Goal: Task Accomplishment & Management: Use online tool/utility

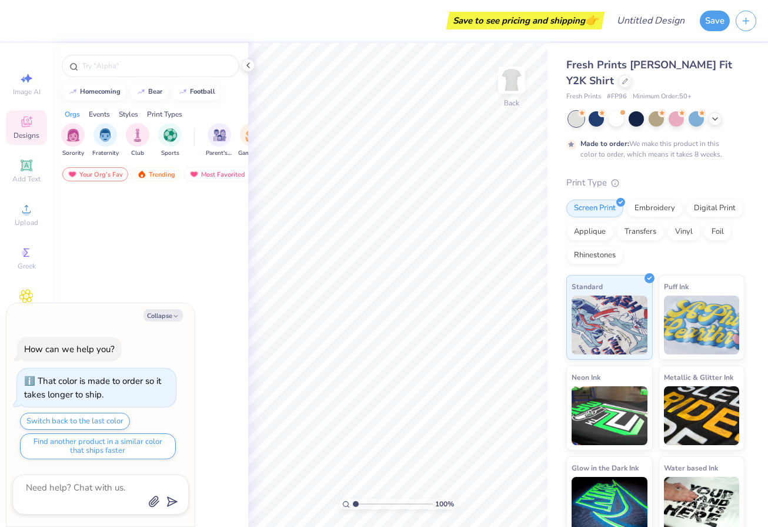
type textarea "x"
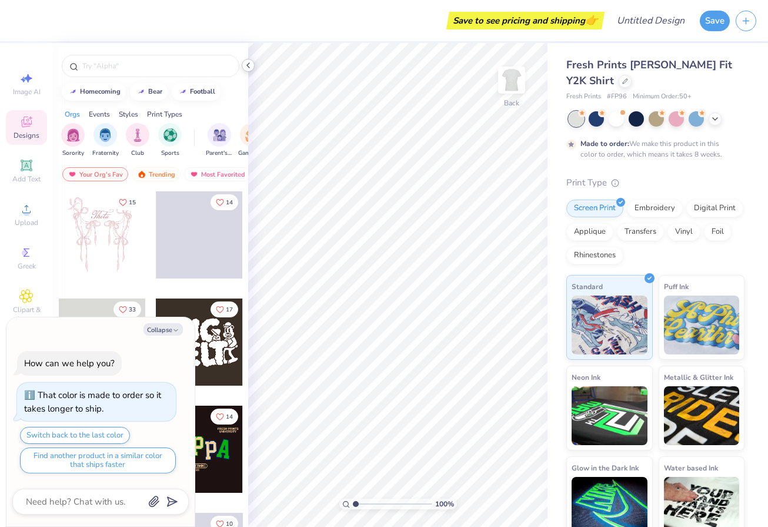
click at [249, 65] on icon at bounding box center [248, 65] width 9 height 9
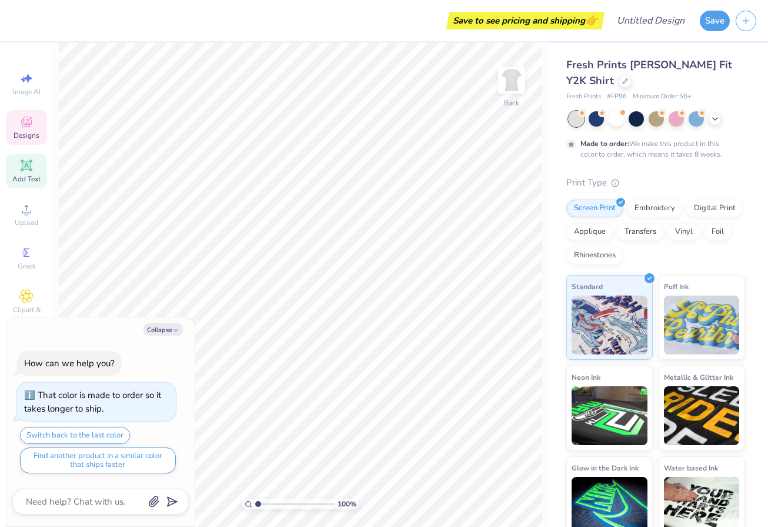
click at [29, 171] on icon at bounding box center [26, 165] width 14 height 14
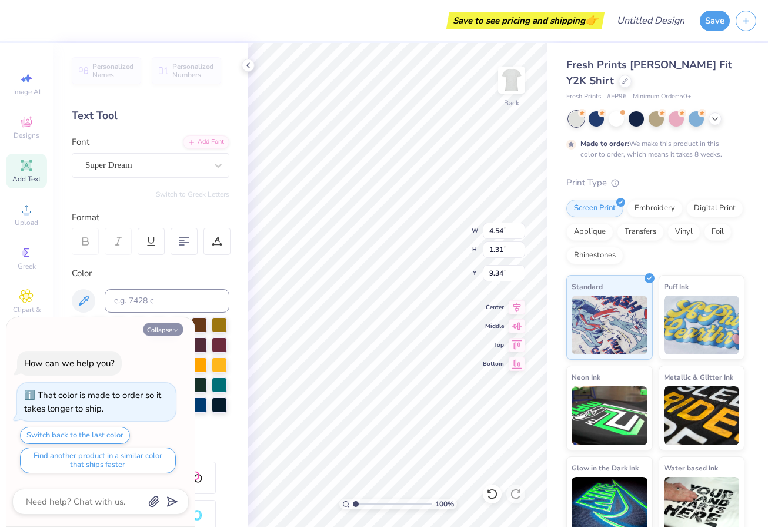
click at [166, 329] on button "Collapse" at bounding box center [163, 329] width 39 height 12
type textarea "x"
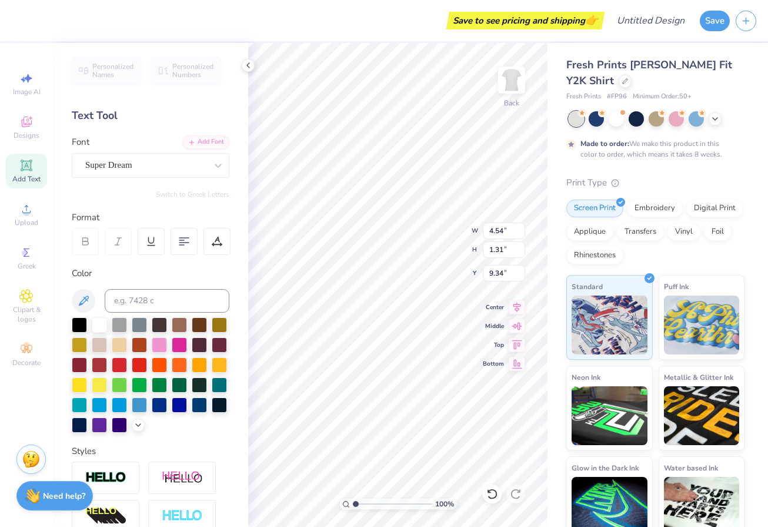
type textarea "w"
type textarea "[US_STATE]"
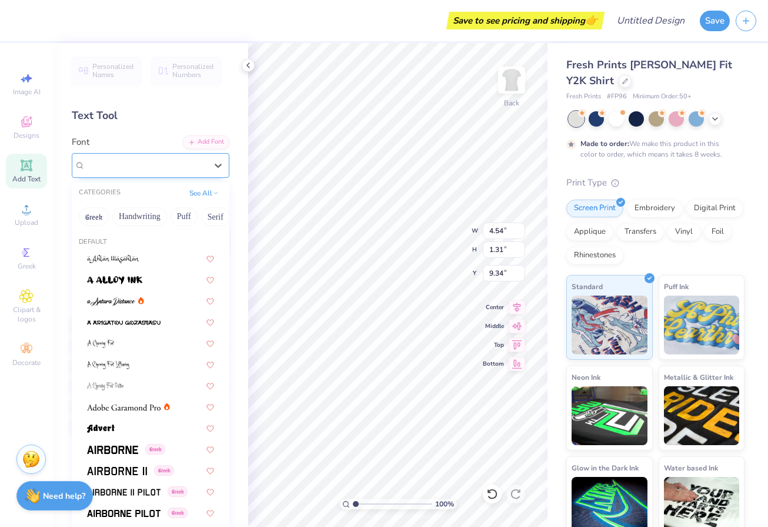
click at [176, 163] on div "Super Dream" at bounding box center [146, 165] width 124 height 18
click at [145, 404] on img at bounding box center [124, 407] width 74 height 8
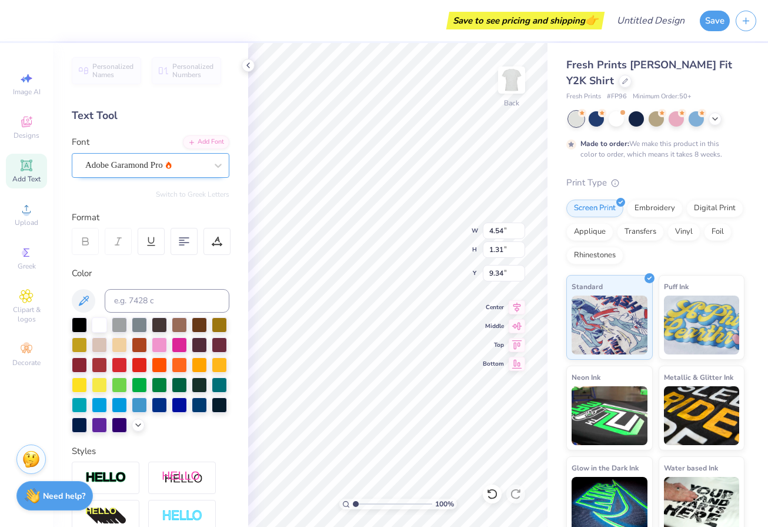
click at [141, 167] on span "Adobe Garamond Pro" at bounding box center [124, 165] width 78 height 14
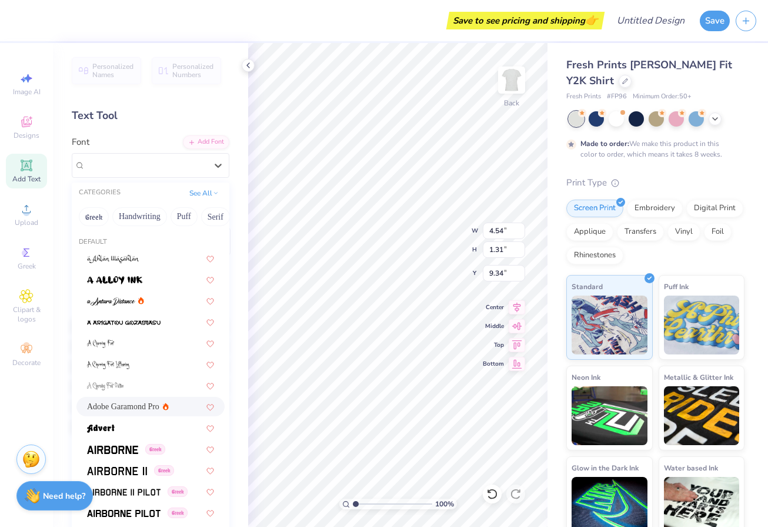
scroll to position [376, 0]
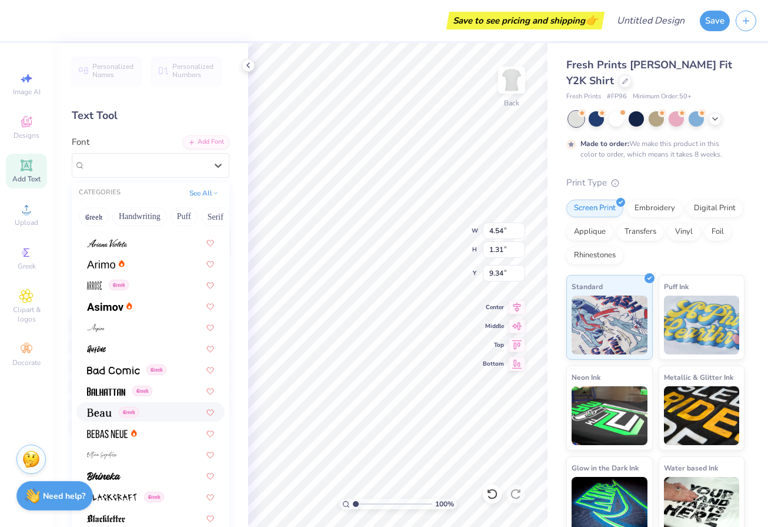
click at [108, 409] on img at bounding box center [99, 412] width 25 height 8
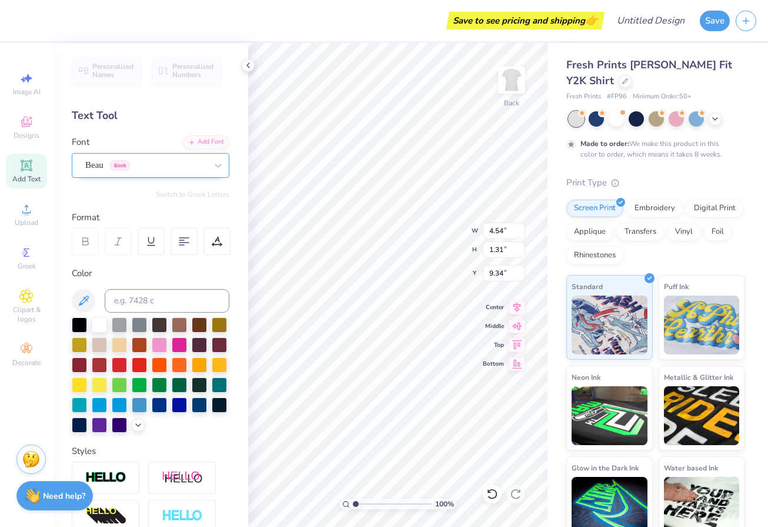
click at [160, 162] on div "Beau Greek" at bounding box center [146, 165] width 124 height 18
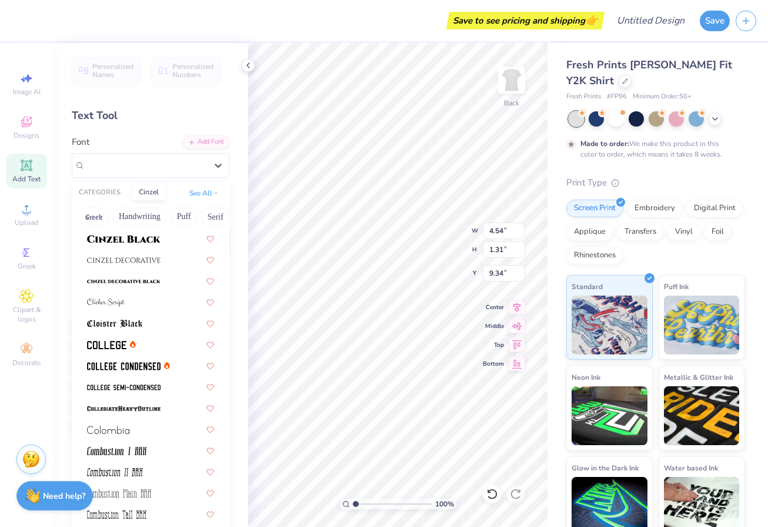
scroll to position [1466, 0]
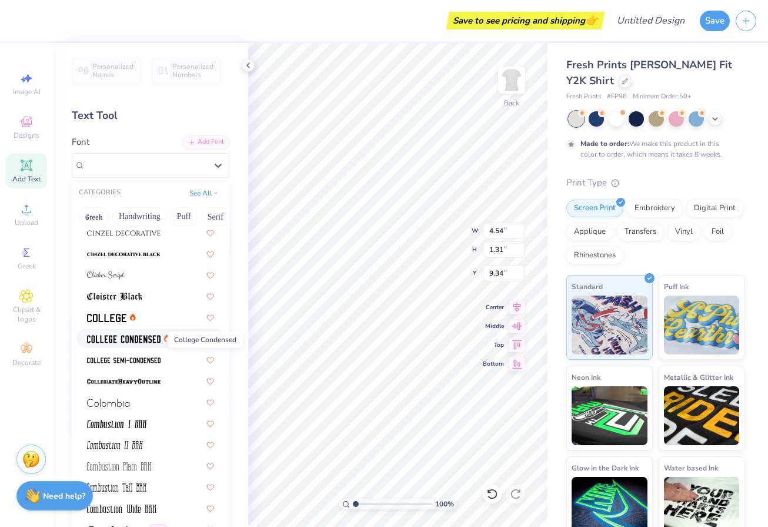
click at [98, 341] on img at bounding box center [124, 339] width 74 height 8
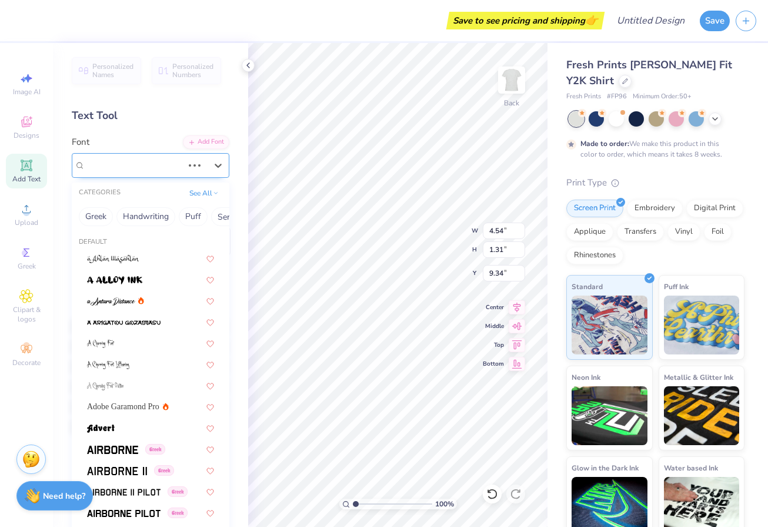
click at [138, 163] on div "Beau Greek" at bounding box center [134, 165] width 100 height 18
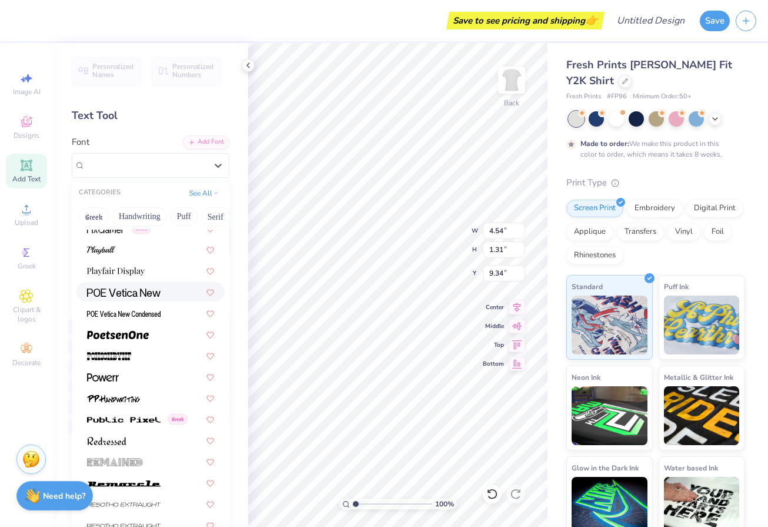
scroll to position [5228, 0]
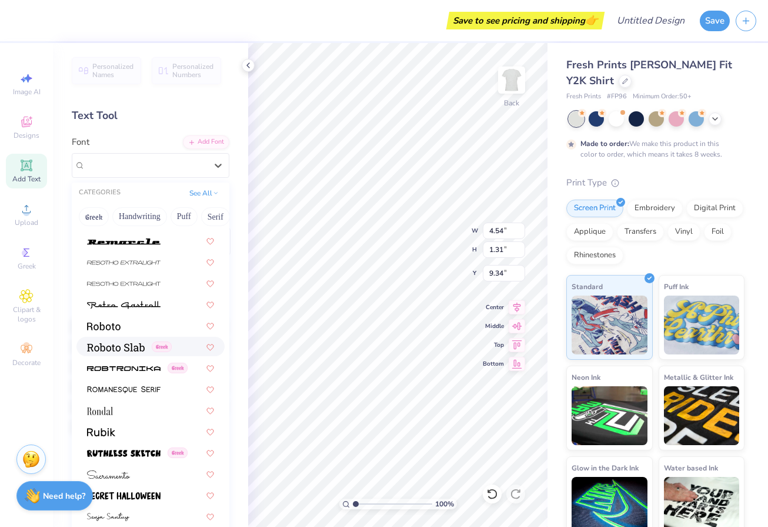
click at [115, 354] on div "Greek" at bounding box center [150, 346] width 148 height 19
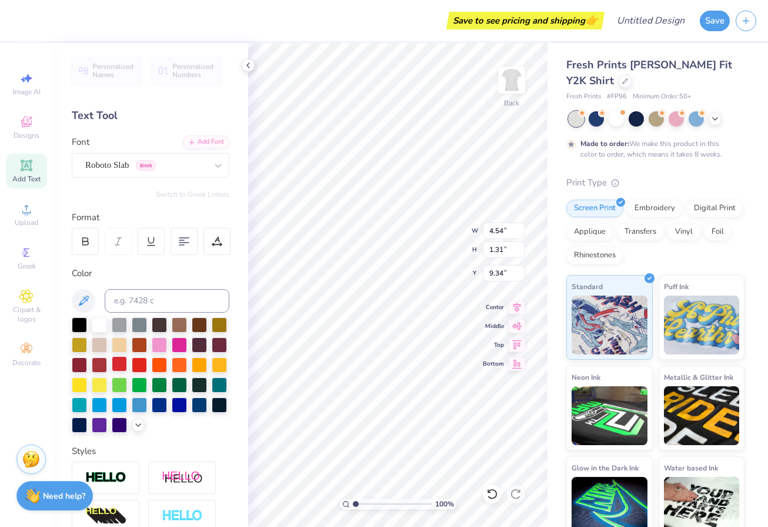
click at [120, 365] on div at bounding box center [119, 363] width 15 height 15
type input "7.13"
type input "0.92"
type input "9.76"
click at [92, 247] on div at bounding box center [85, 241] width 27 height 27
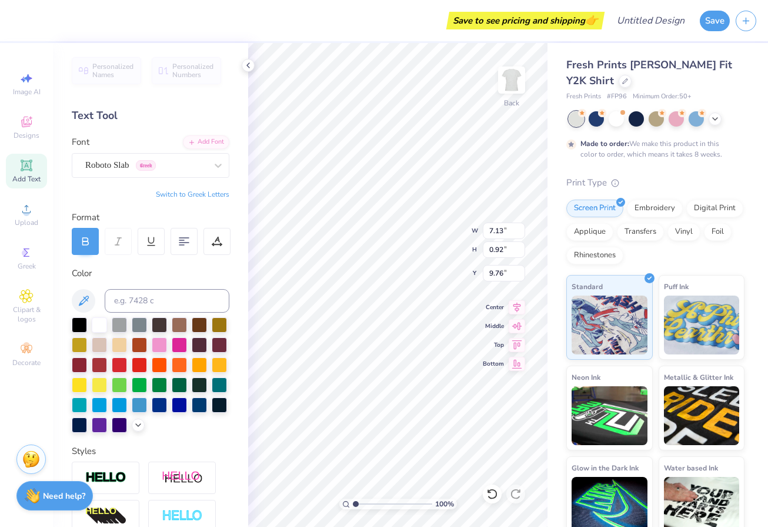
type input "7.40"
type input "5.47"
click at [78, 426] on div at bounding box center [79, 423] width 15 height 15
click at [81, 401] on div at bounding box center [79, 403] width 15 height 15
click at [107, 401] on div at bounding box center [99, 403] width 15 height 15
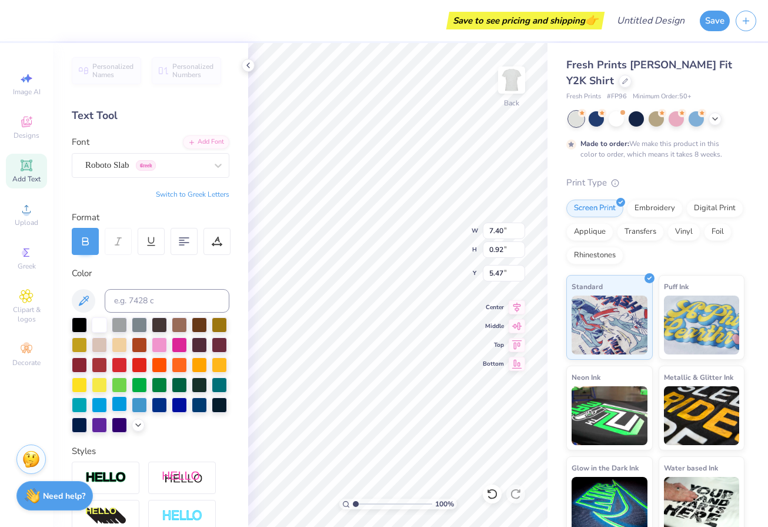
click at [126, 405] on div at bounding box center [119, 403] width 15 height 15
click at [142, 422] on icon at bounding box center [138, 423] width 9 height 9
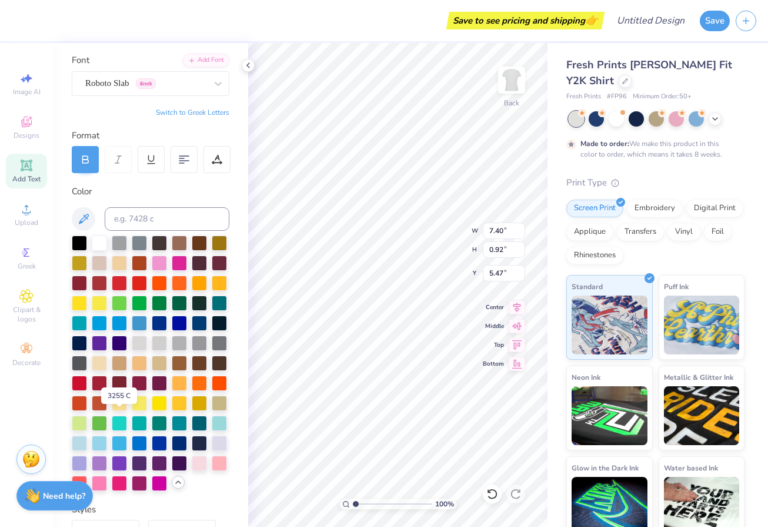
scroll to position [86, 0]
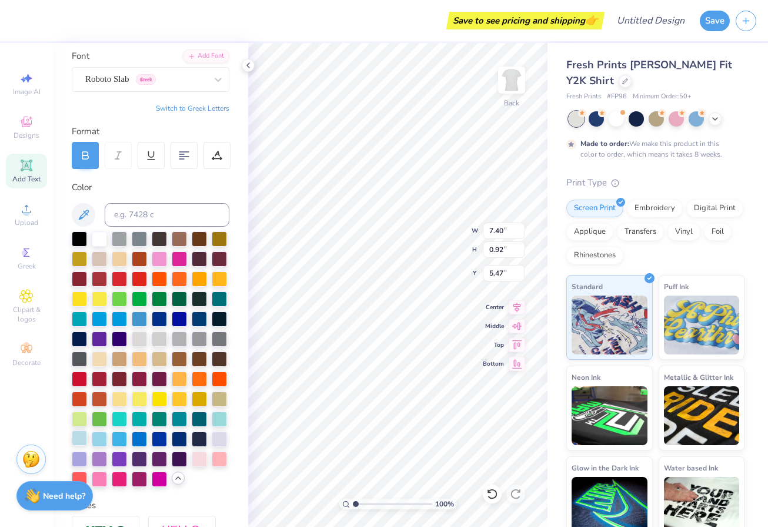
click at [77, 441] on div at bounding box center [79, 437] width 15 height 15
click at [221, 418] on div at bounding box center [219, 417] width 15 height 15
click at [101, 438] on div at bounding box center [99, 437] width 15 height 15
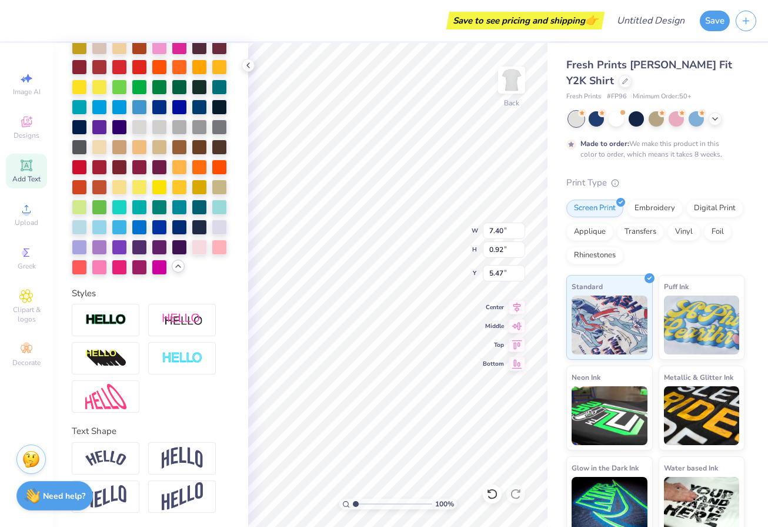
scroll to position [298, 0]
click at [88, 329] on div at bounding box center [106, 320] width 68 height 32
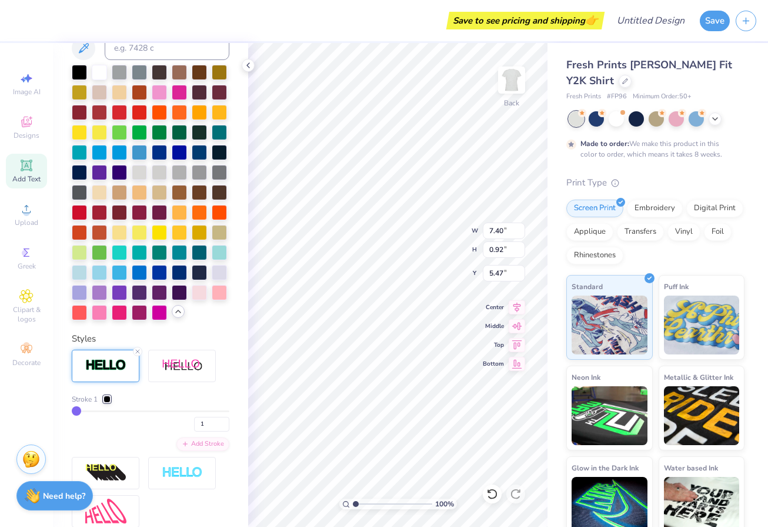
type input "7.42"
type input "0.94"
type input "5.46"
click at [96, 213] on div at bounding box center [99, 211] width 15 height 15
click at [106, 398] on div at bounding box center [107, 398] width 7 height 7
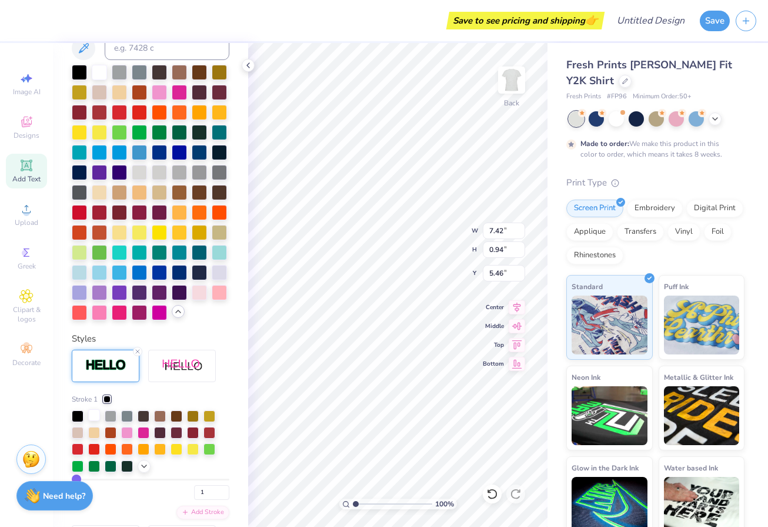
click at [94, 417] on div at bounding box center [94, 415] width 12 height 12
click at [78, 414] on div at bounding box center [78, 415] width 12 height 12
type input "5.88"
type input "4.65"
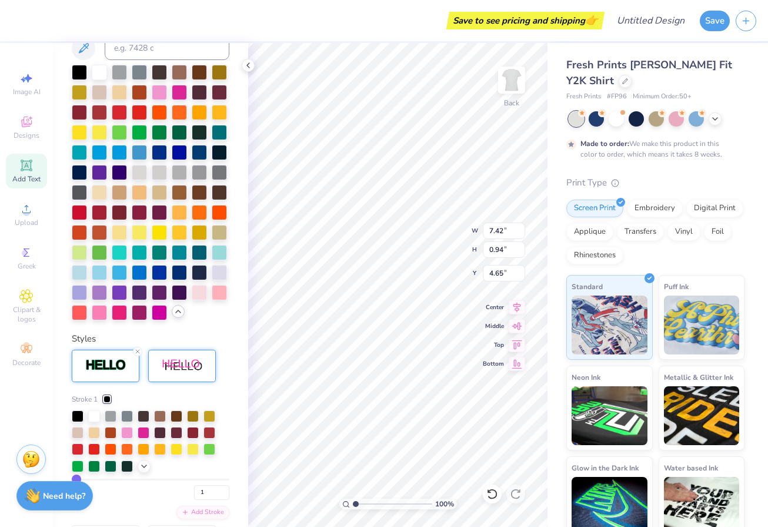
type textarea "PI BETA PHI"
type input "5.27"
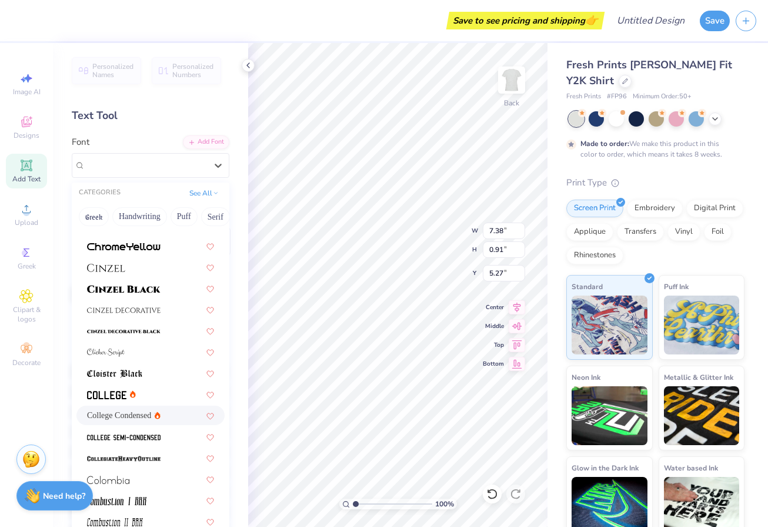
scroll to position [2494, 0]
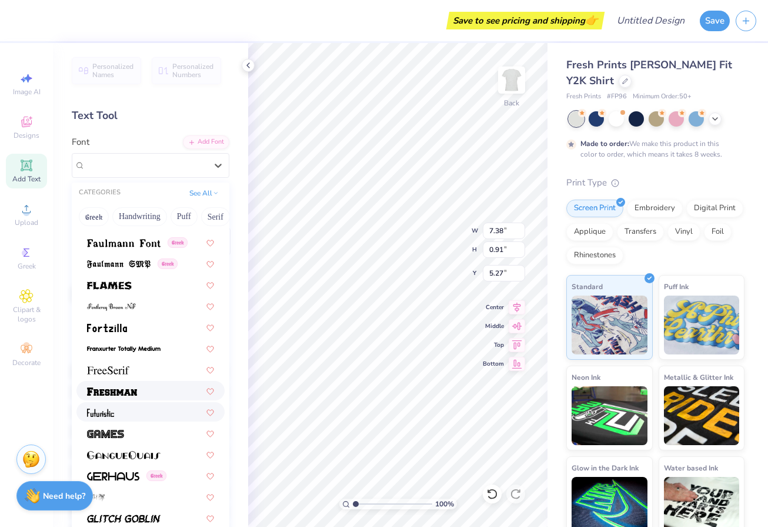
click at [121, 398] on div at bounding box center [150, 390] width 148 height 19
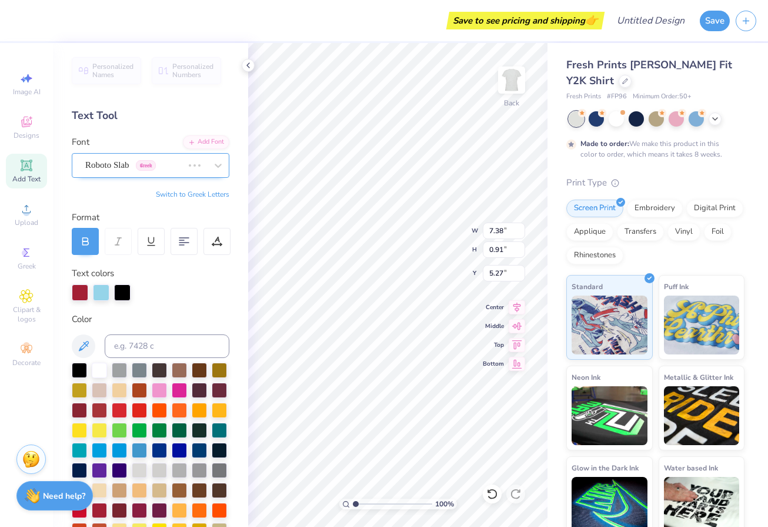
click at [119, 168] on span "Roboto Slab" at bounding box center [107, 165] width 44 height 14
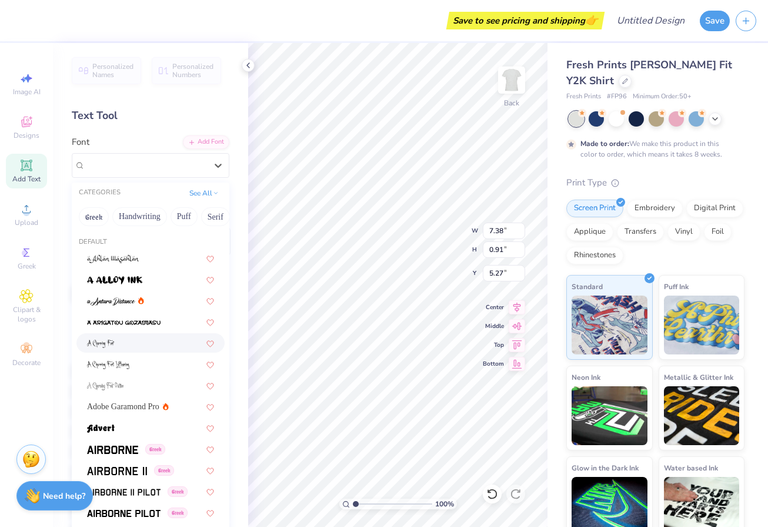
type input "8.07"
type input "1.07"
type input "5.19"
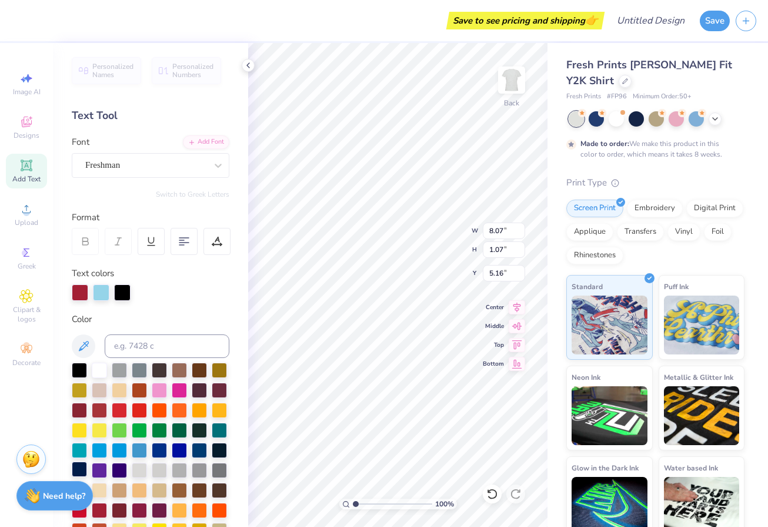
click at [76, 475] on div at bounding box center [79, 468] width 15 height 15
click at [622, 80] on icon at bounding box center [625, 80] width 6 height 6
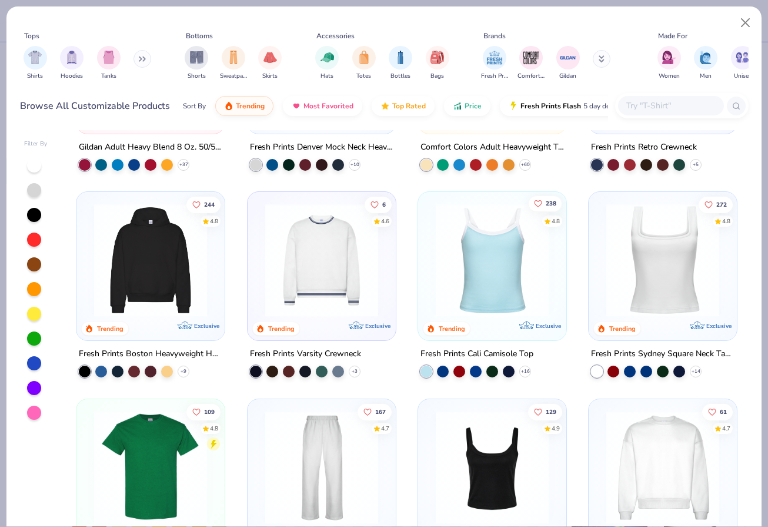
scroll to position [152, 0]
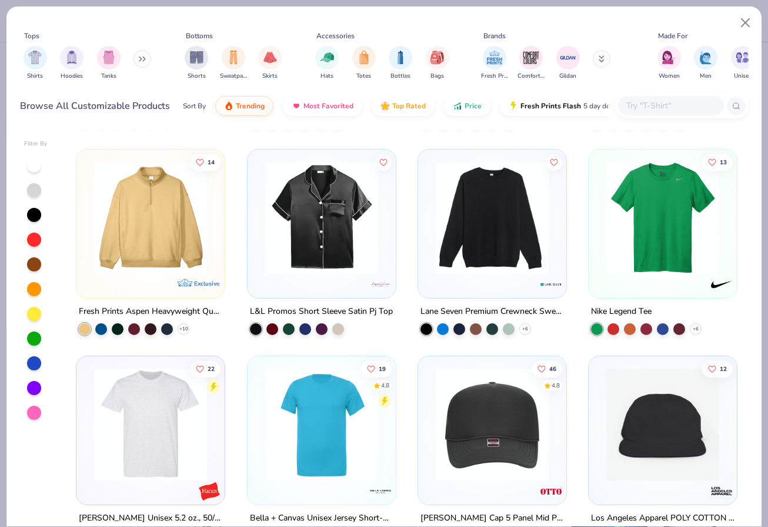
scroll to position [3721, 0]
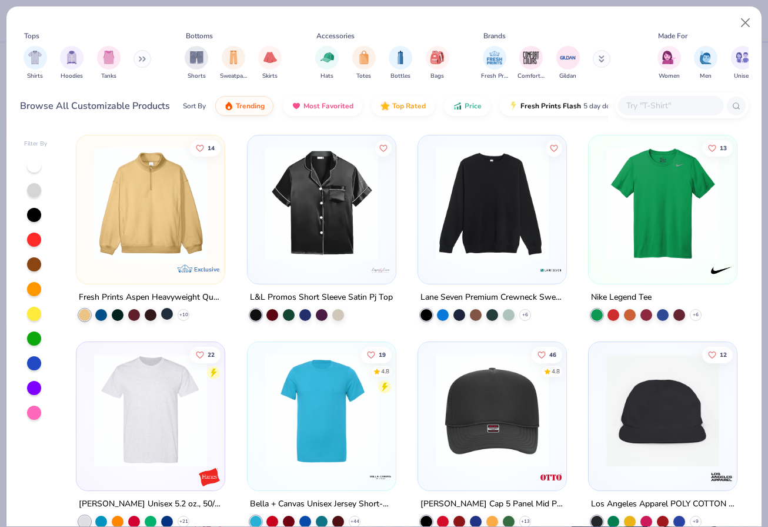
click at [169, 309] on div at bounding box center [167, 314] width 12 height 12
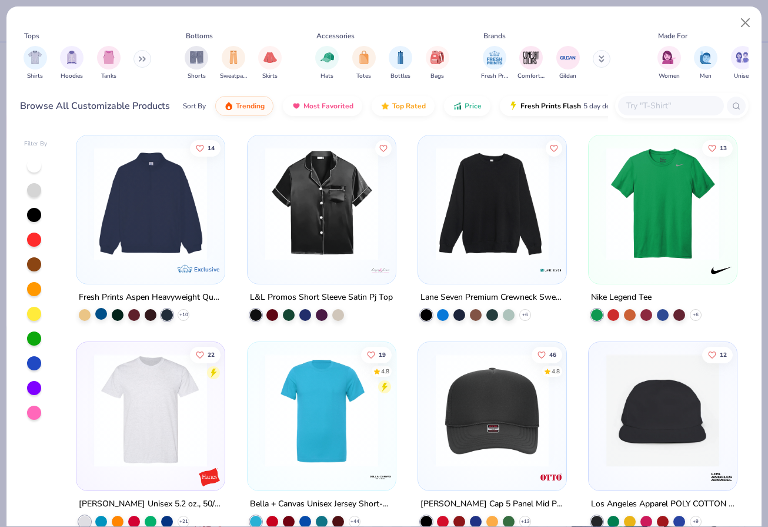
click at [99, 310] on div at bounding box center [101, 314] width 12 height 12
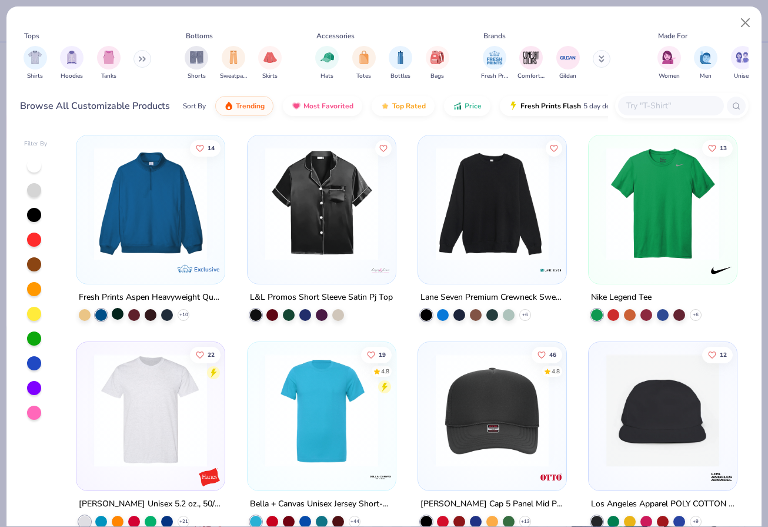
click at [117, 311] on div at bounding box center [118, 314] width 12 height 12
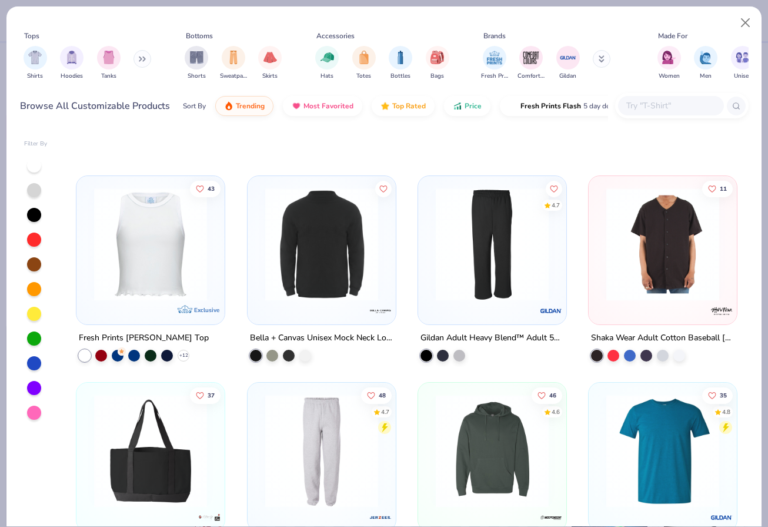
scroll to position [4399, 0]
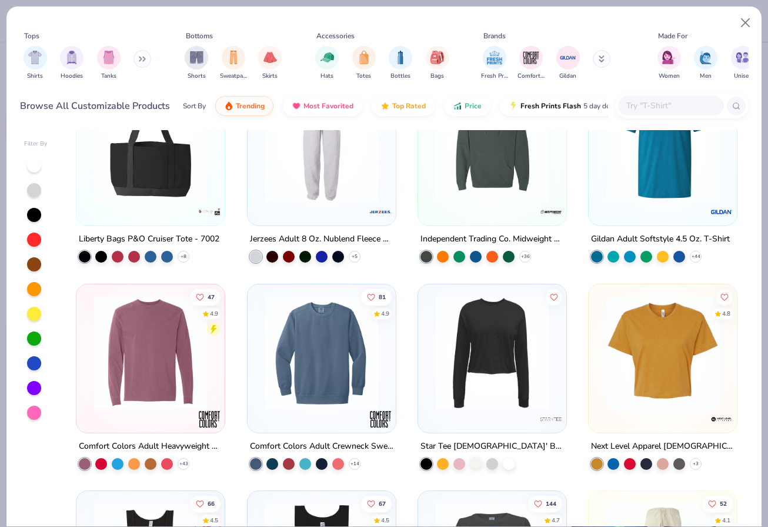
click at [477, 462] on div at bounding box center [476, 463] width 12 height 12
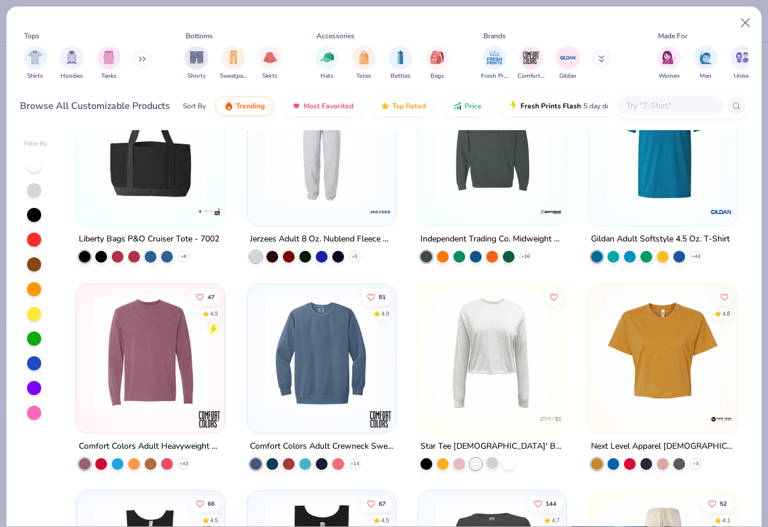
click at [492, 462] on div at bounding box center [493, 463] width 12 height 12
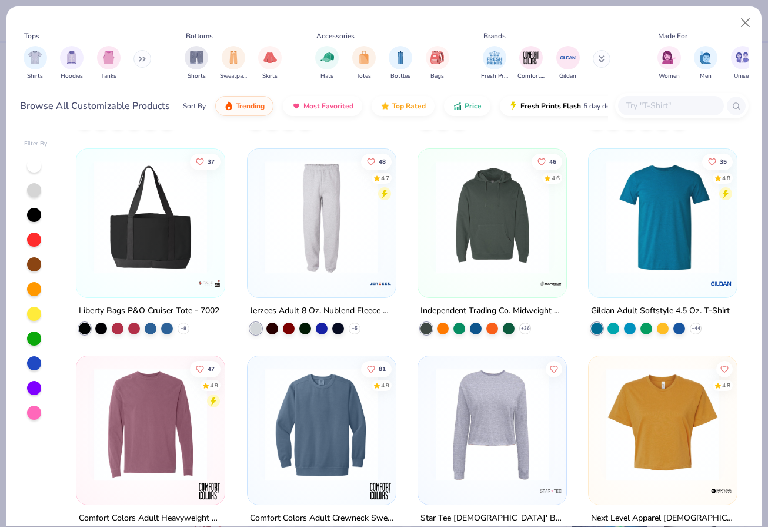
scroll to position [4323, 0]
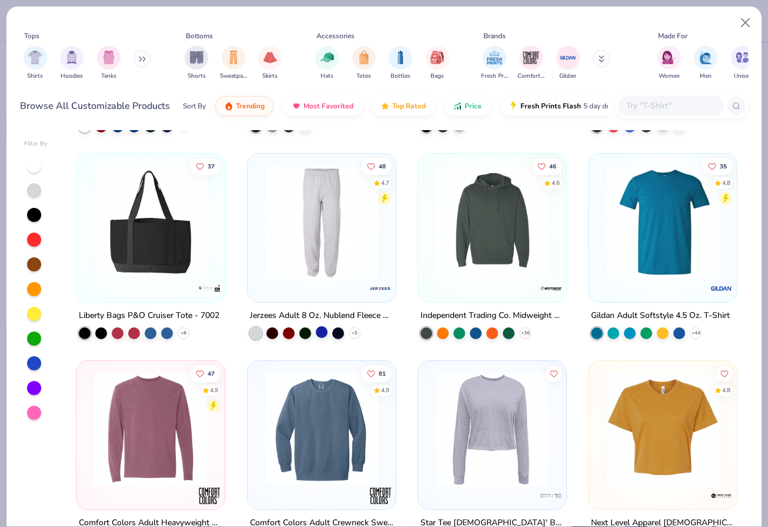
click at [322, 335] on div at bounding box center [322, 332] width 12 height 12
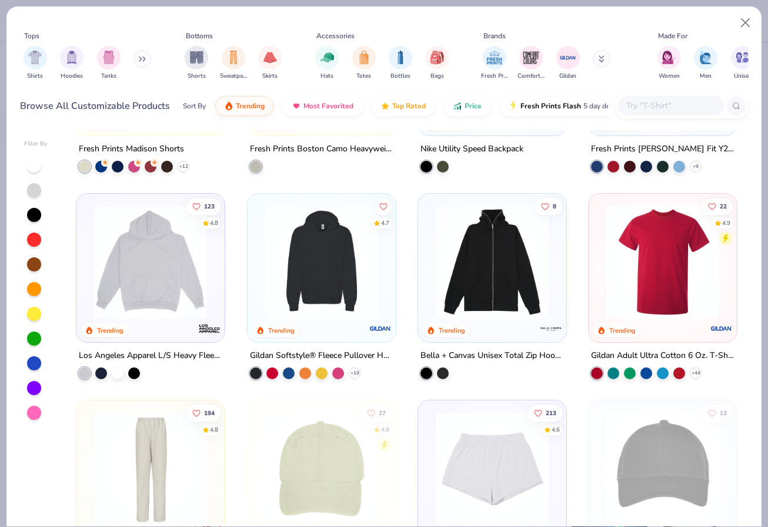
scroll to position [2104, 0]
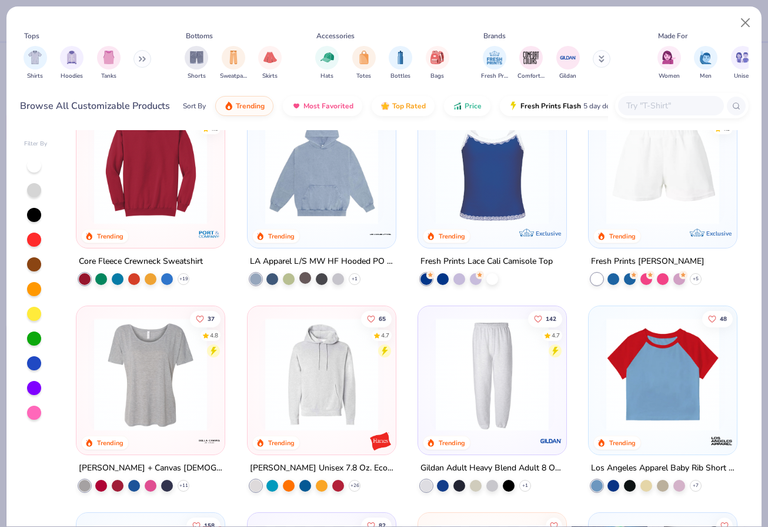
click at [305, 281] on div at bounding box center [305, 278] width 12 height 12
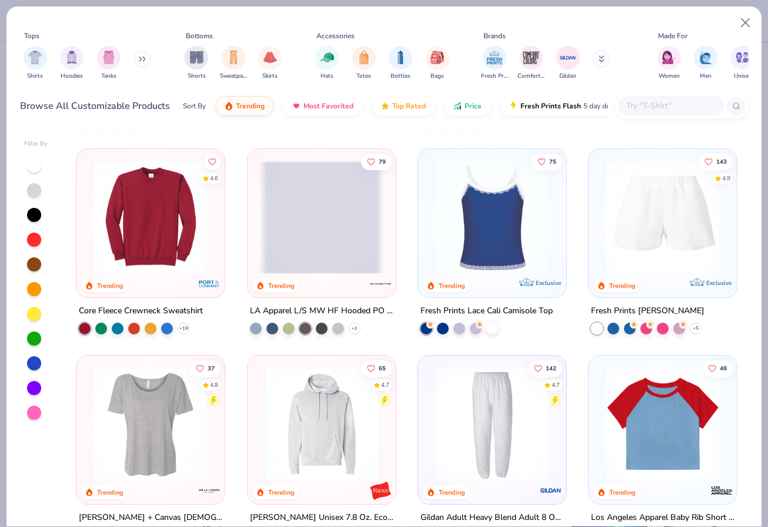
scroll to position [2053, 0]
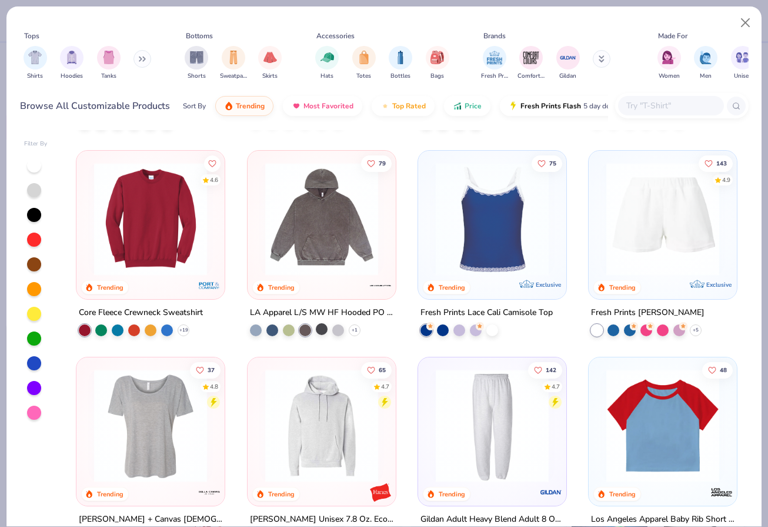
click at [318, 327] on div at bounding box center [322, 329] width 12 height 12
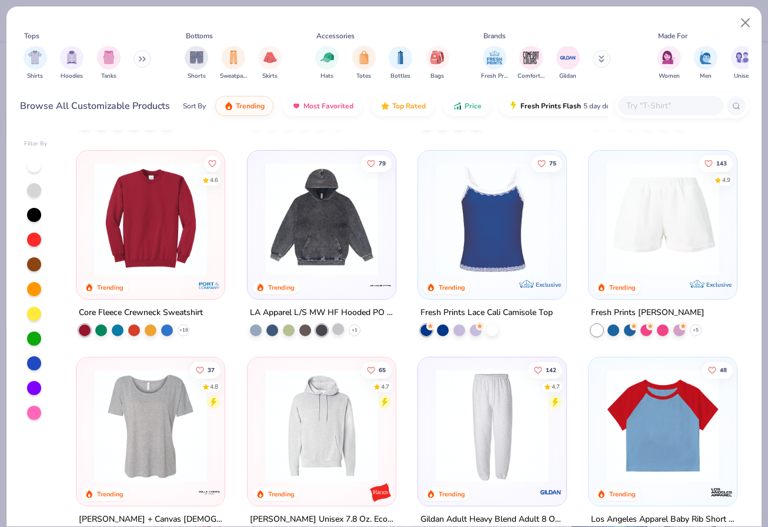
click at [334, 329] on div at bounding box center [338, 329] width 12 height 12
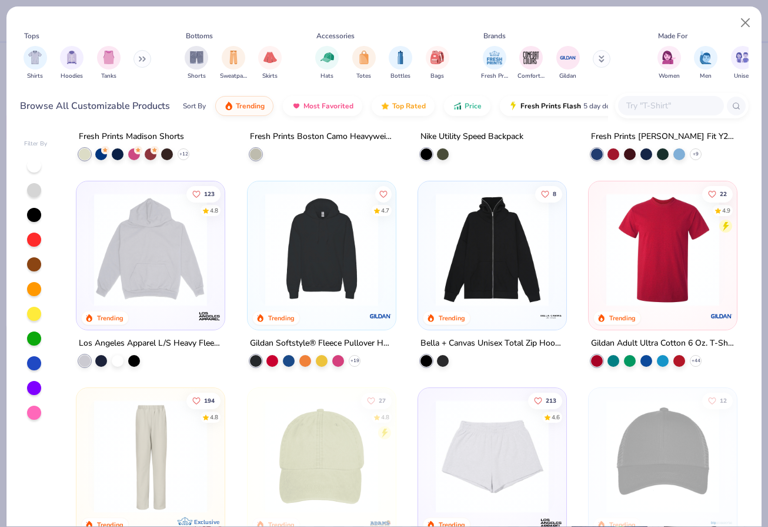
scroll to position [1536, 0]
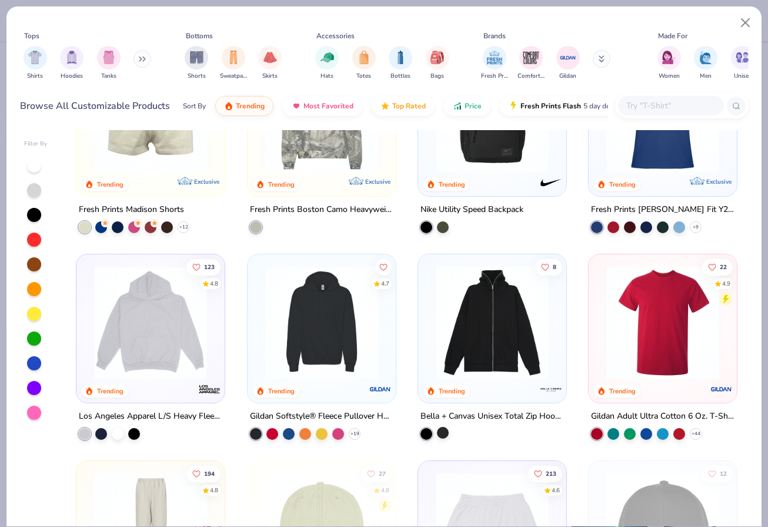
click at [440, 434] on div at bounding box center [443, 433] width 12 height 12
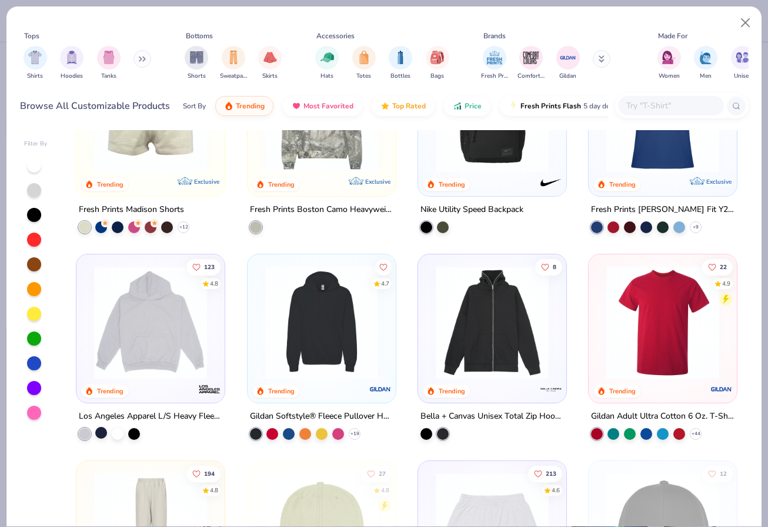
click at [106, 432] on div at bounding box center [101, 433] width 12 height 12
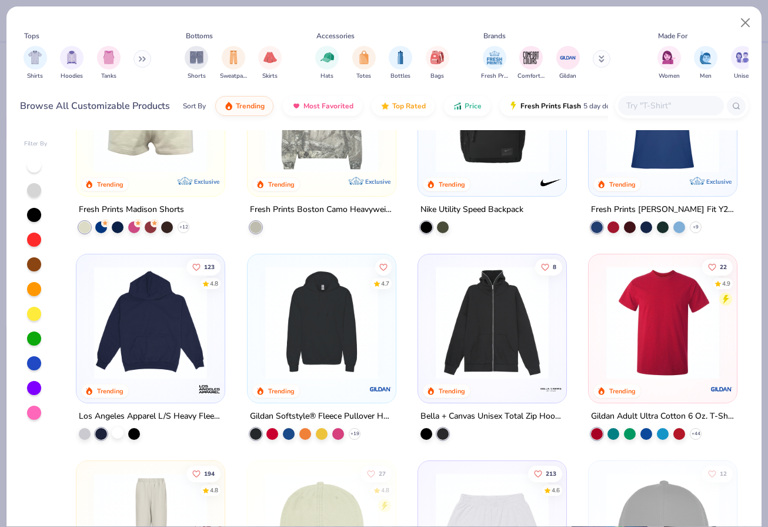
click at [114, 432] on div at bounding box center [118, 433] width 12 height 12
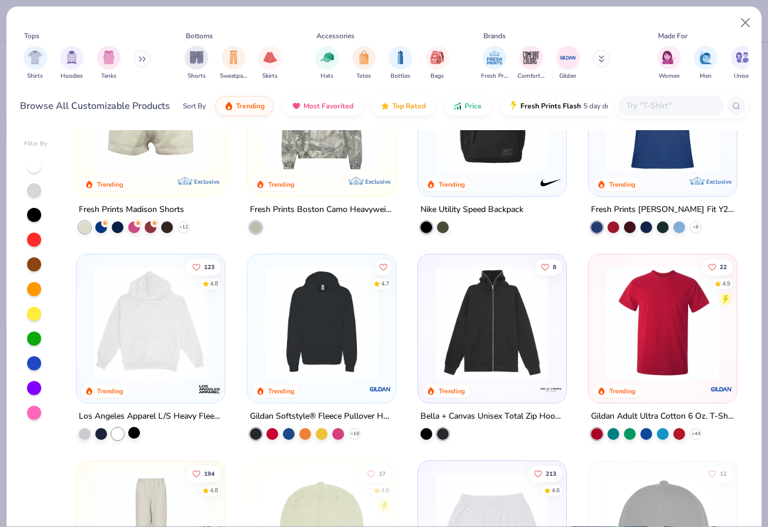
click at [134, 434] on div at bounding box center [134, 433] width 12 height 12
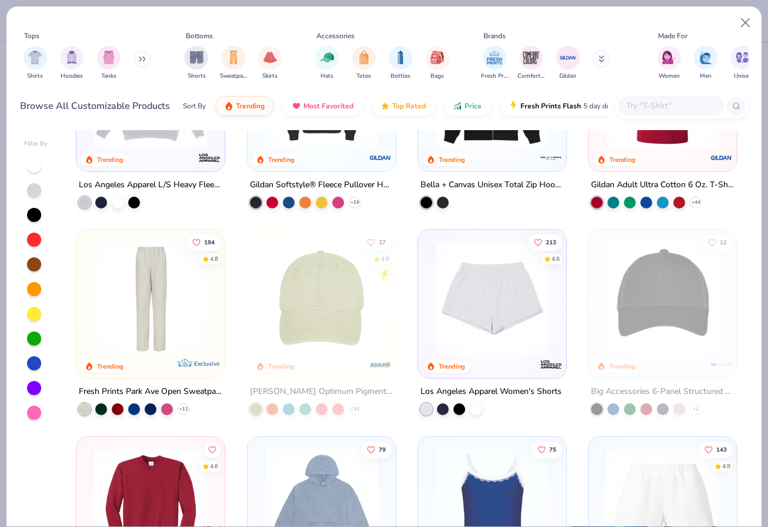
scroll to position [2164, 0]
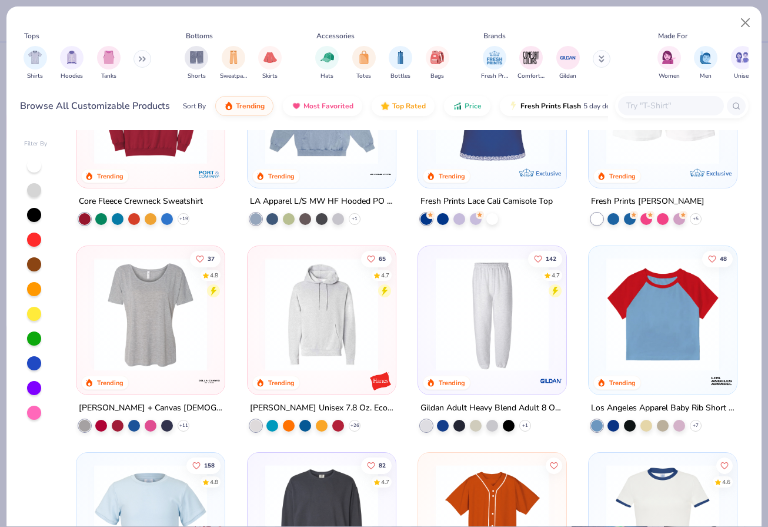
click at [497, 338] on img at bounding box center [492, 314] width 125 height 113
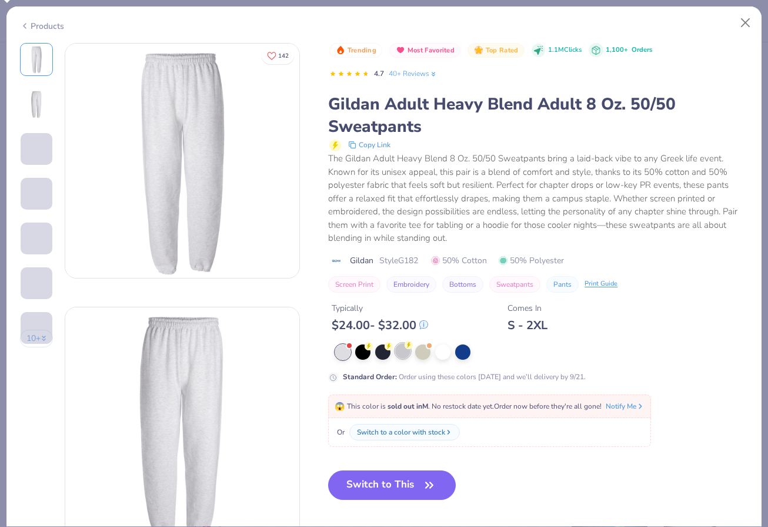
click at [404, 350] on div at bounding box center [402, 350] width 15 height 15
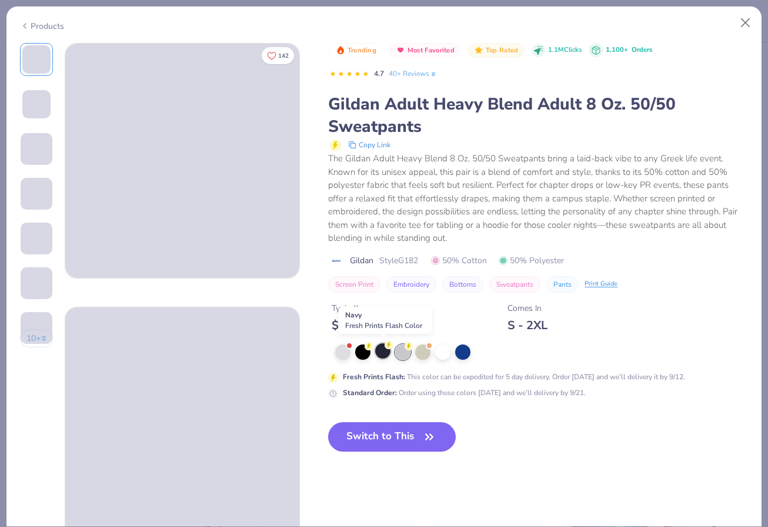
click at [380, 347] on div at bounding box center [382, 350] width 15 height 15
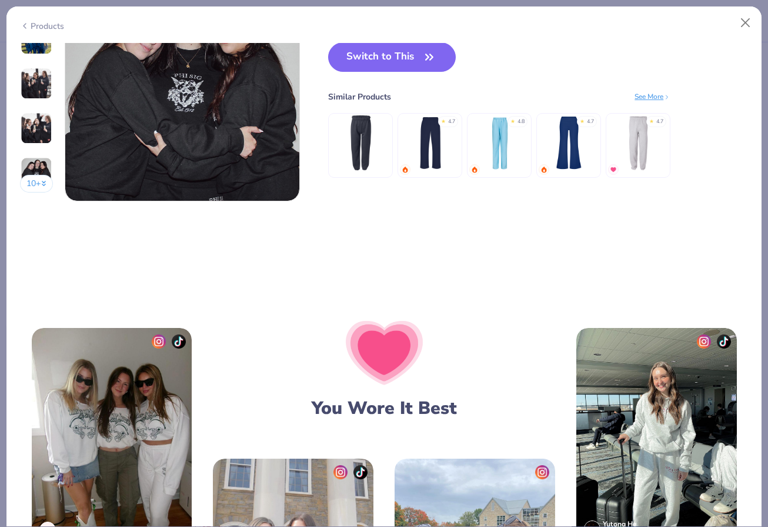
scroll to position [1658, 0]
click at [514, 145] on img at bounding box center [500, 143] width 56 height 56
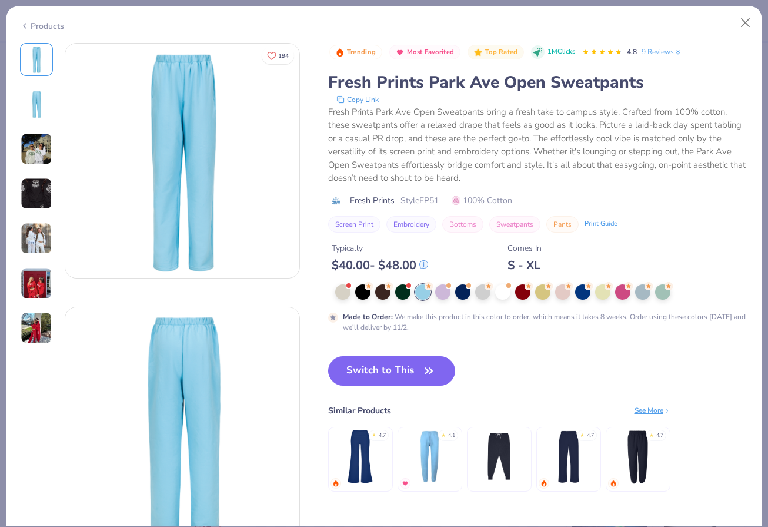
click at [39, 135] on img at bounding box center [37, 149] width 32 height 32
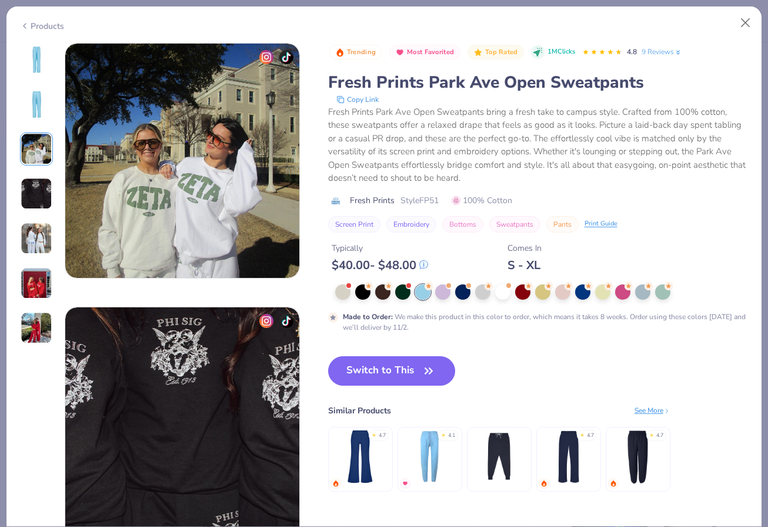
click at [37, 112] on img at bounding box center [36, 104] width 28 height 28
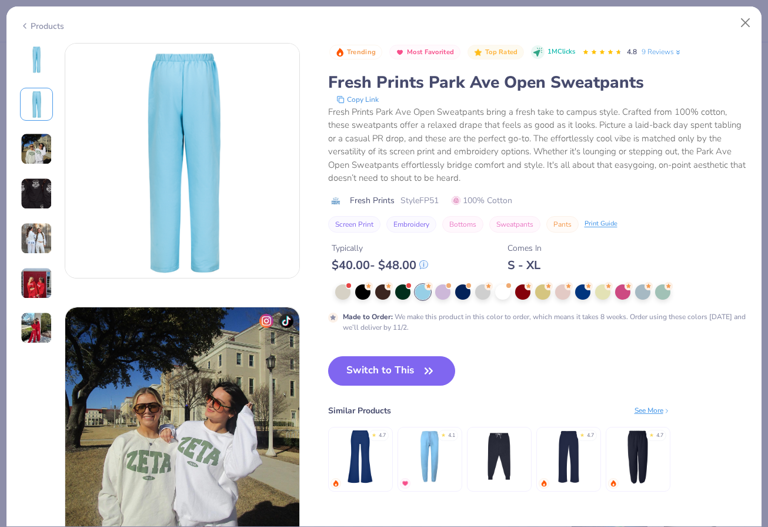
click at [38, 234] on img at bounding box center [37, 238] width 32 height 32
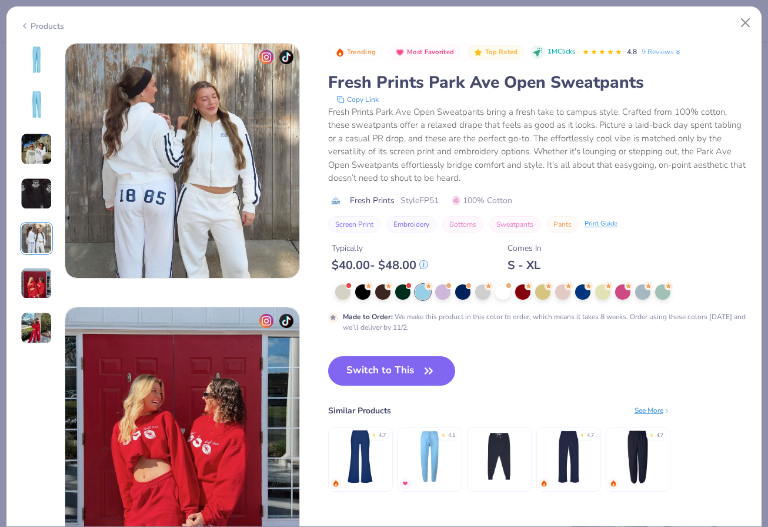
click at [35, 275] on img at bounding box center [37, 283] width 32 height 32
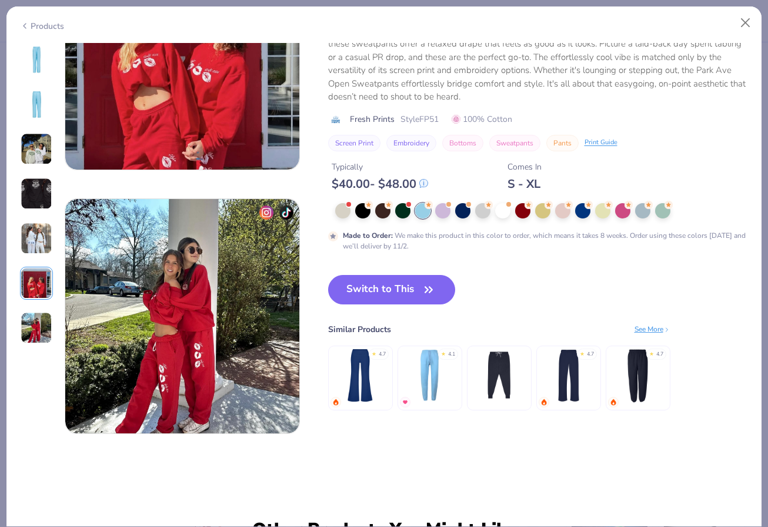
scroll to position [1426, 0]
click at [347, 207] on span at bounding box center [349, 204] width 6 height 6
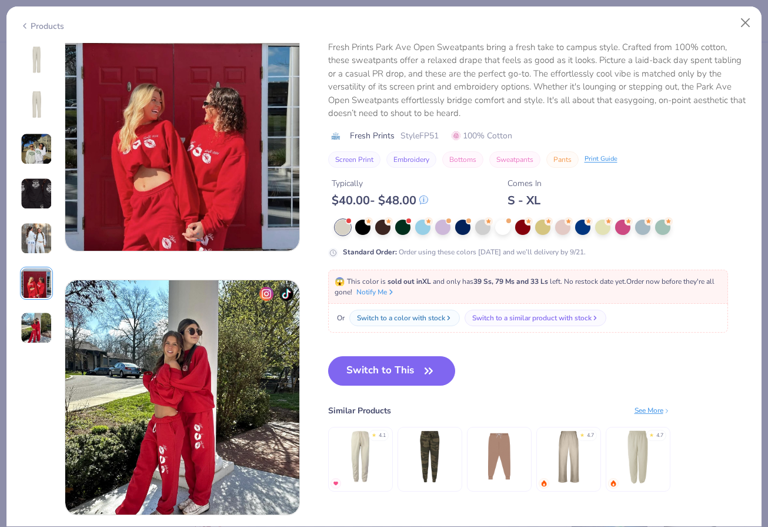
click at [35, 63] on img at bounding box center [36, 59] width 28 height 28
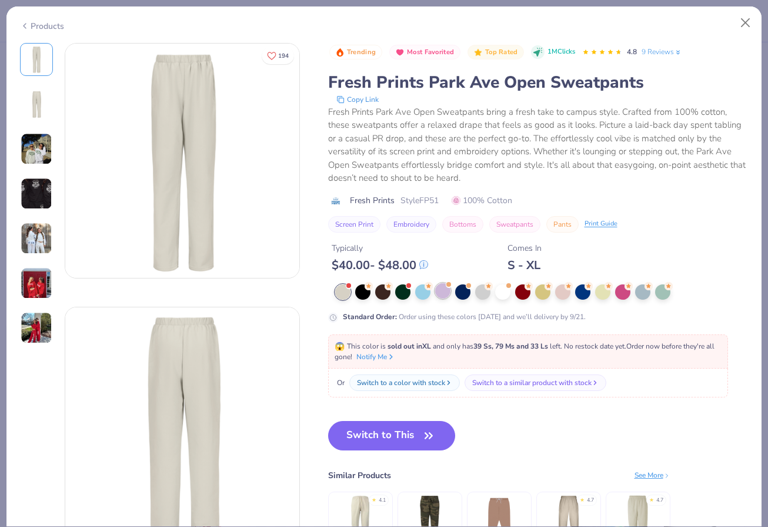
click at [448, 294] on div at bounding box center [442, 290] width 15 height 15
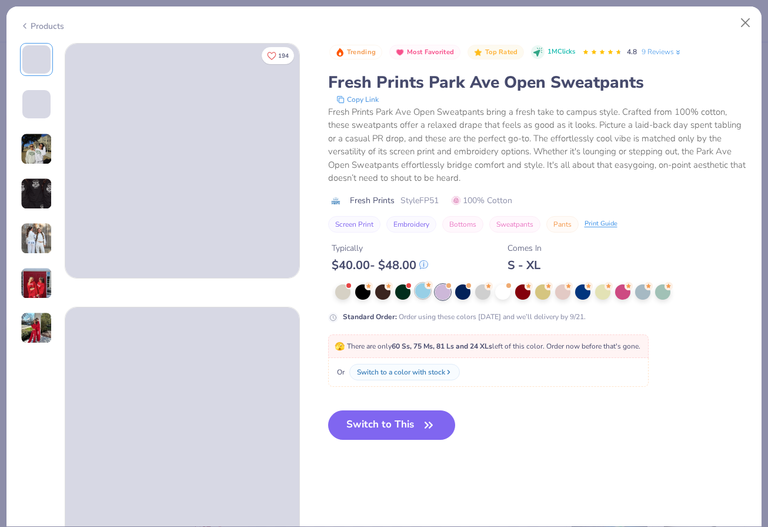
click at [428, 296] on div at bounding box center [422, 290] width 15 height 15
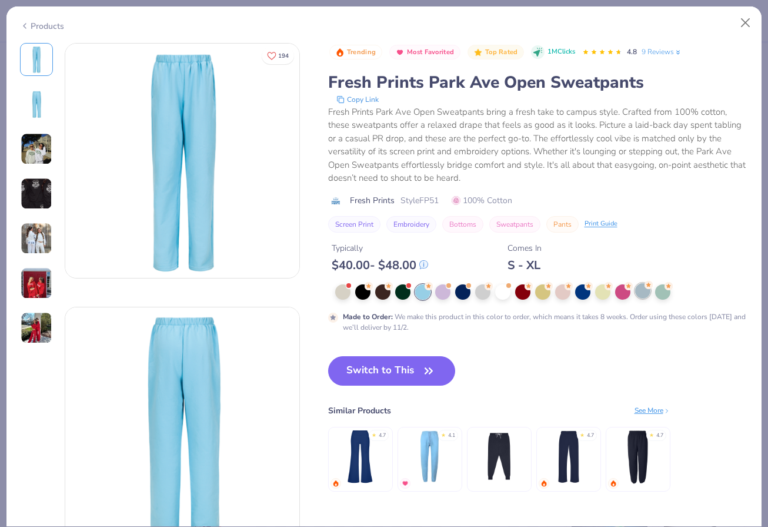
click at [638, 295] on div at bounding box center [642, 290] width 15 height 15
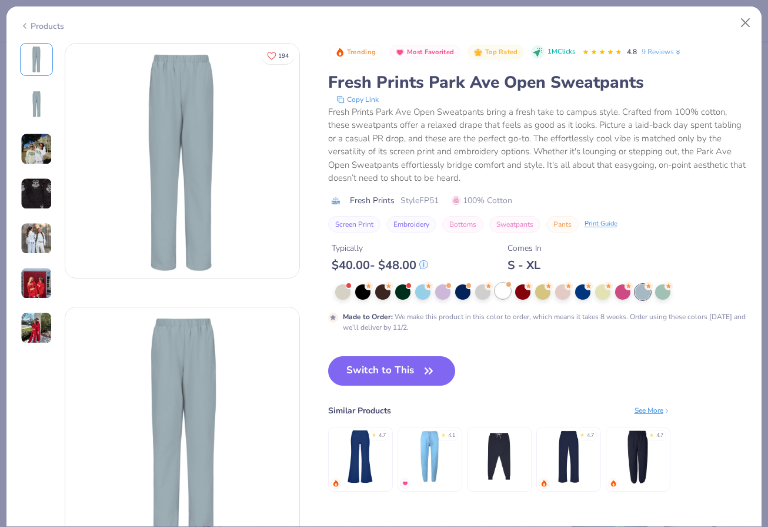
click at [504, 298] on div at bounding box center [502, 290] width 15 height 15
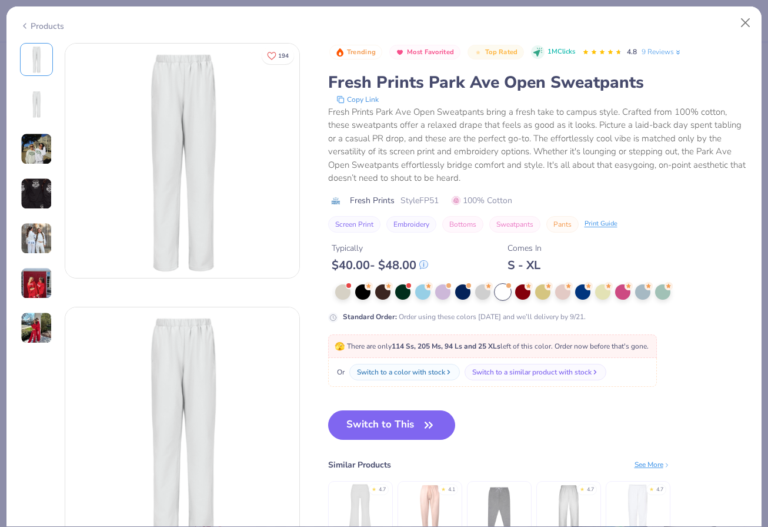
click at [555, 299] on div "Standard Order : Order using these colors today and we’ll delivery by 9/21." at bounding box center [538, 303] width 421 height 38
click at [567, 296] on div at bounding box center [562, 290] width 15 height 15
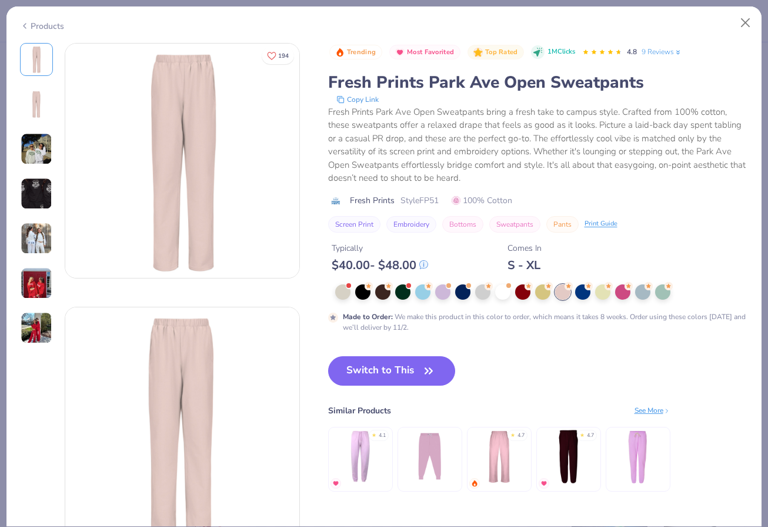
click at [45, 247] on img at bounding box center [37, 238] width 32 height 32
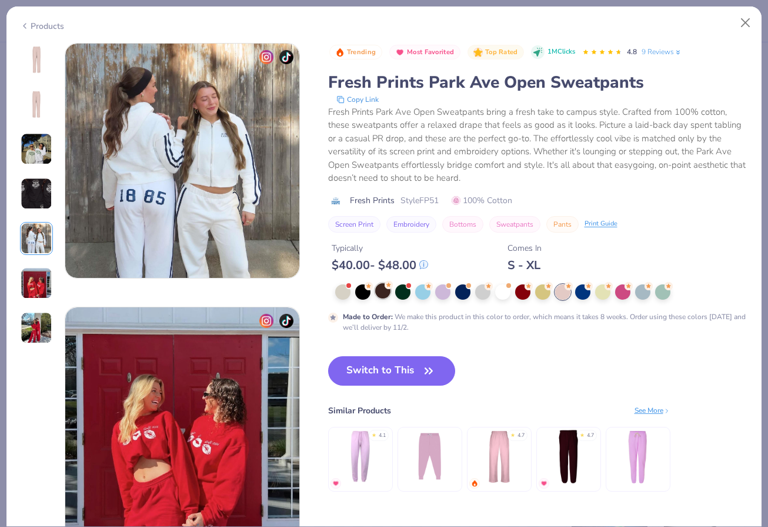
click at [379, 290] on div at bounding box center [382, 290] width 15 height 15
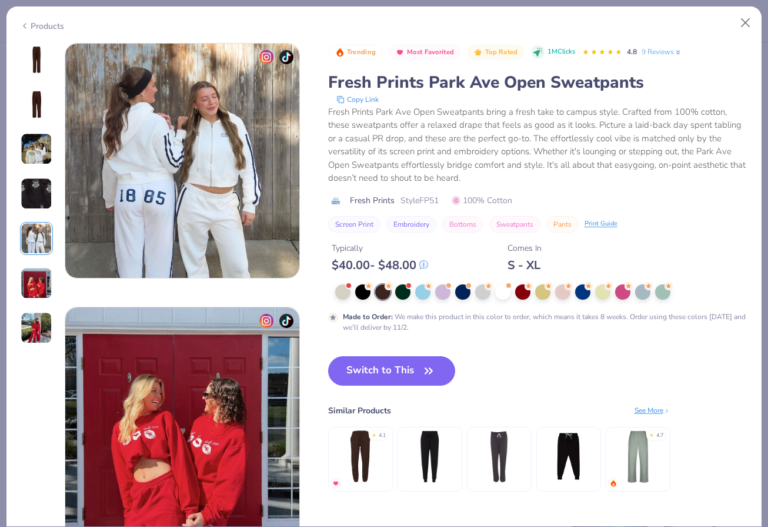
click at [46, 92] on img at bounding box center [36, 104] width 28 height 28
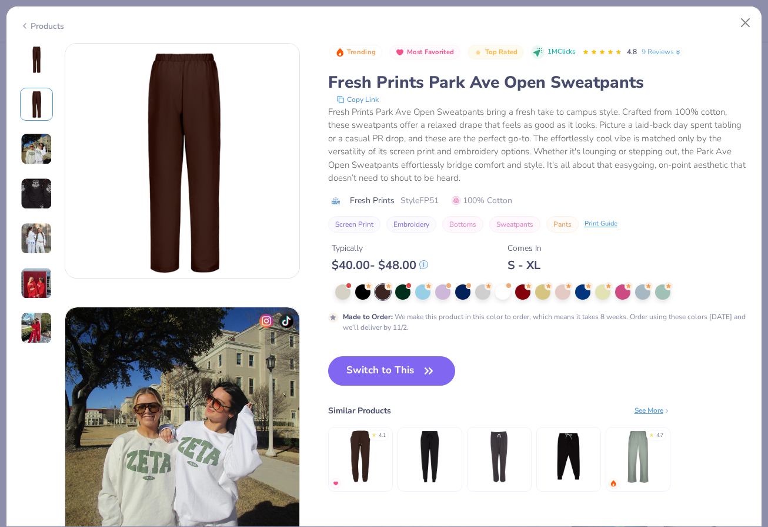
click at [30, 57] on img at bounding box center [36, 59] width 28 height 28
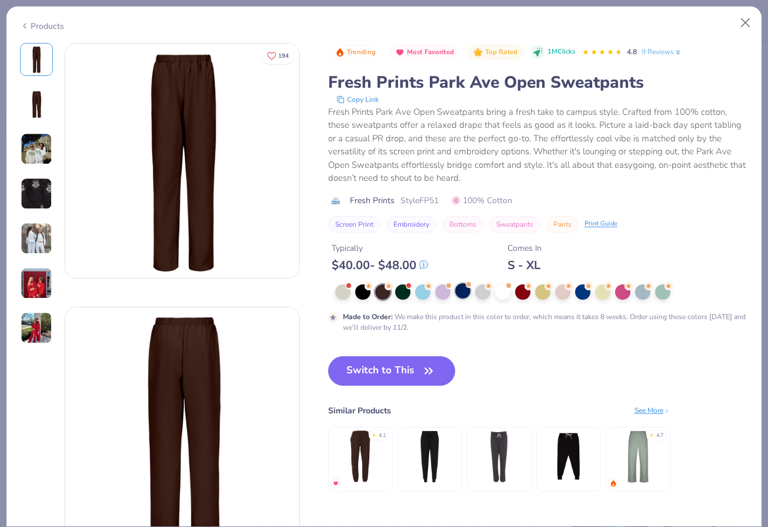
click at [467, 293] on div at bounding box center [462, 290] width 15 height 15
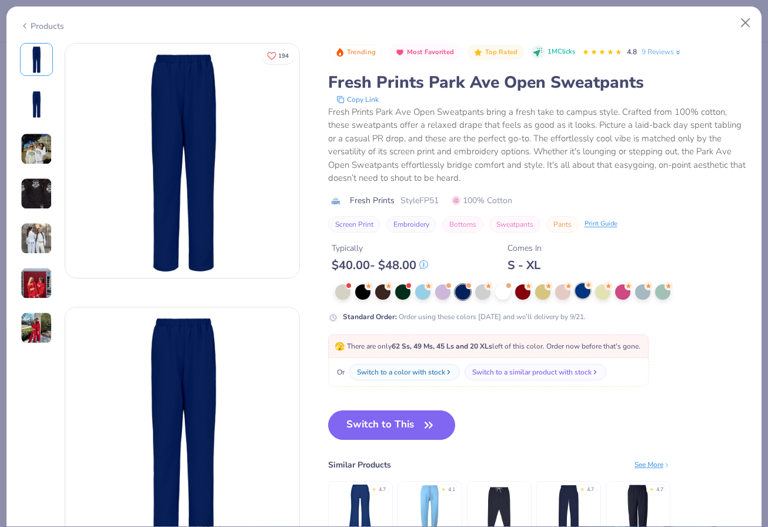
click at [582, 295] on div at bounding box center [582, 290] width 15 height 15
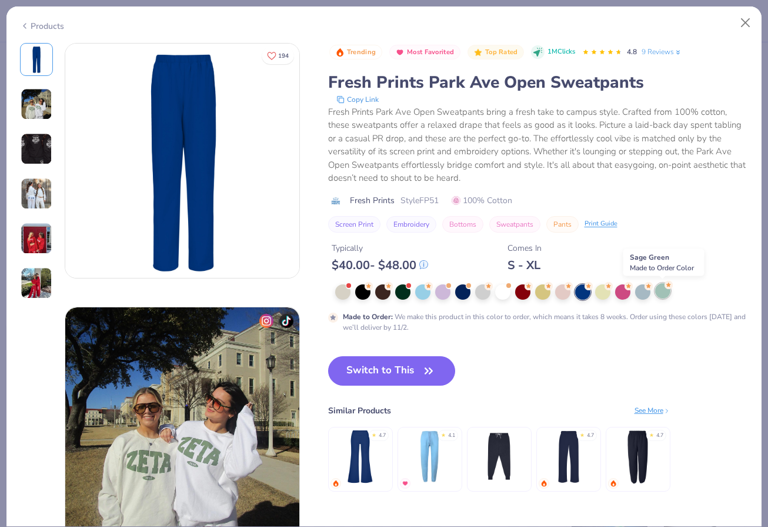
click at [665, 291] on div at bounding box center [662, 290] width 15 height 15
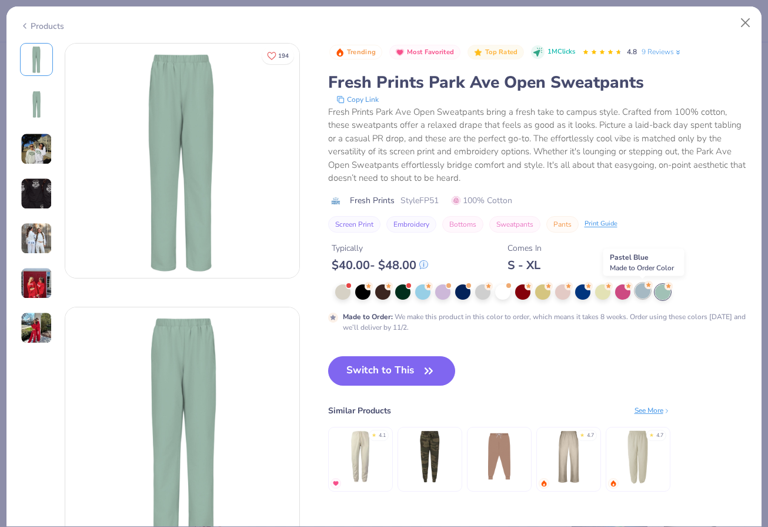
click at [644, 292] on div at bounding box center [642, 290] width 15 height 15
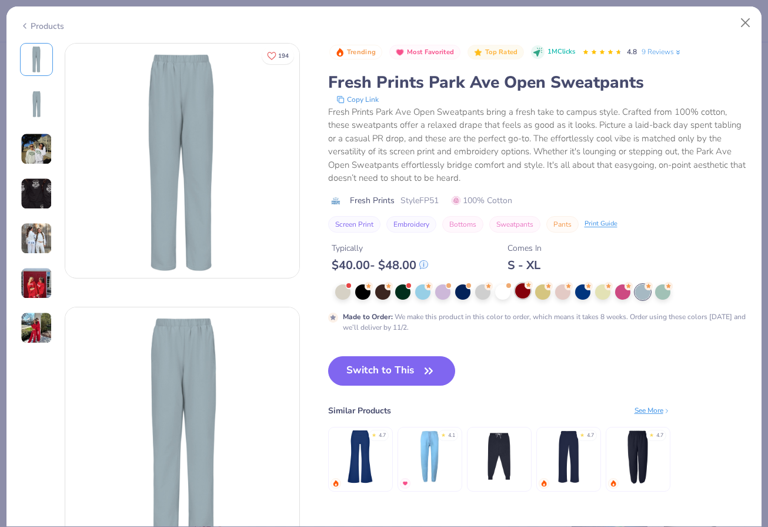
click at [519, 287] on div at bounding box center [522, 290] width 15 height 15
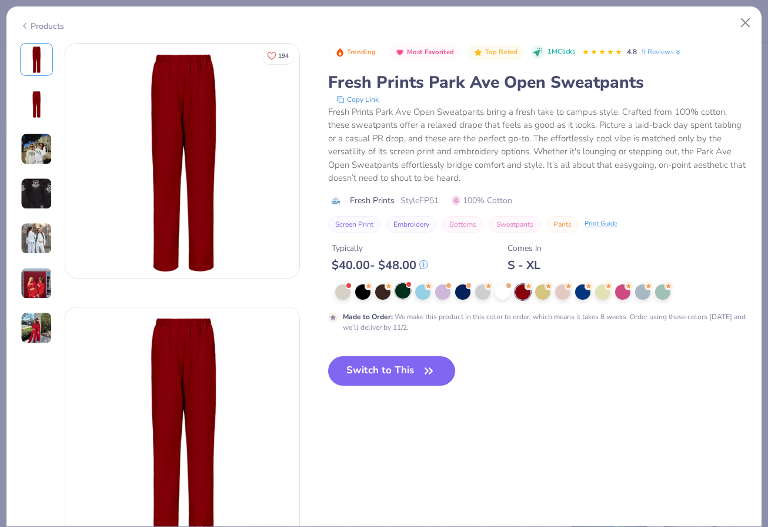
click at [402, 295] on div at bounding box center [402, 290] width 15 height 15
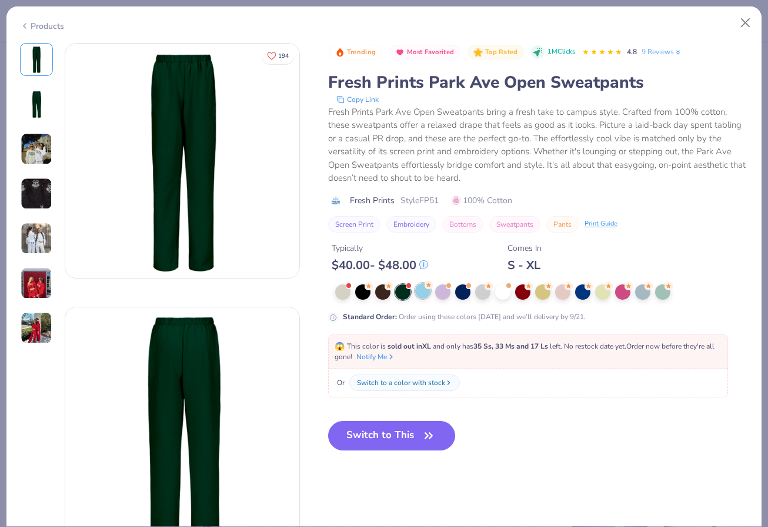
click at [424, 294] on div at bounding box center [422, 290] width 15 height 15
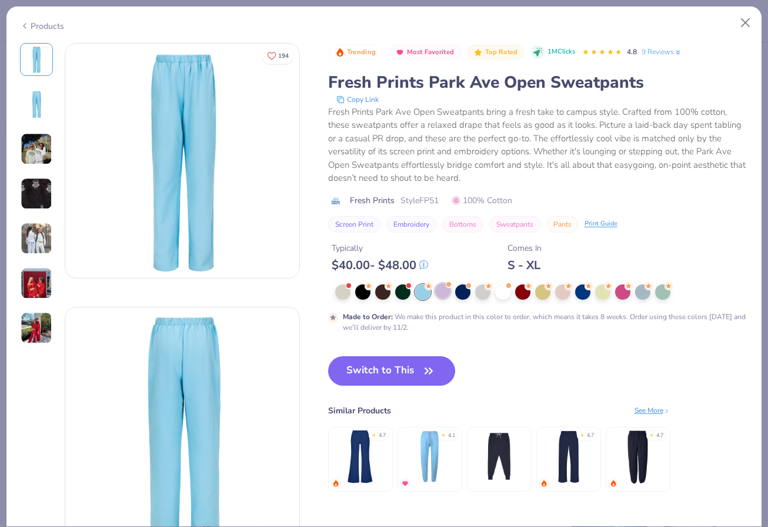
click at [450, 294] on div at bounding box center [442, 290] width 15 height 15
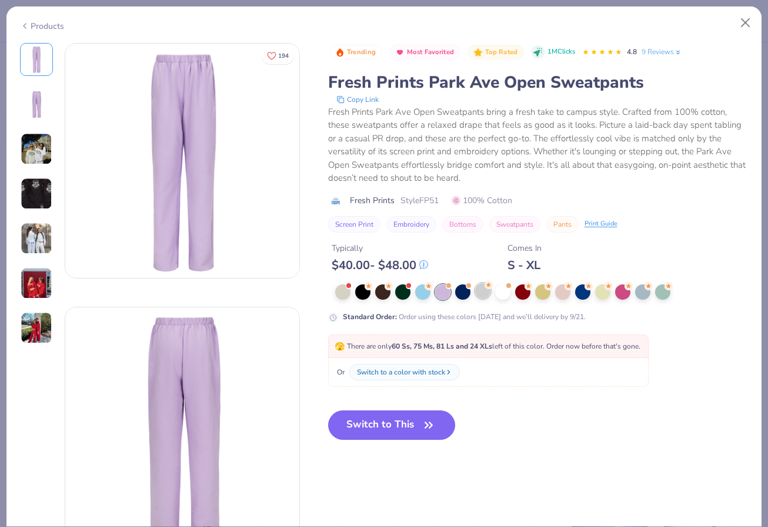
click at [483, 297] on div at bounding box center [482, 290] width 15 height 15
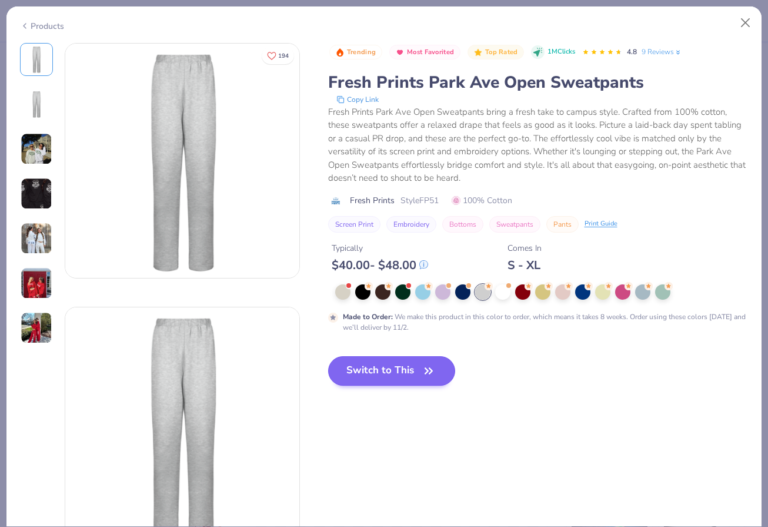
click at [430, 372] on icon "button" at bounding box center [429, 370] width 16 height 16
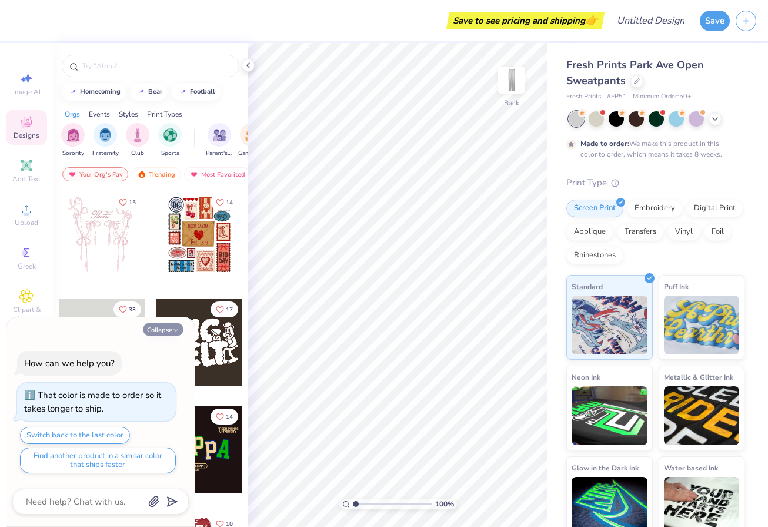
click at [165, 328] on button "Collapse" at bounding box center [163, 329] width 39 height 12
type textarea "x"
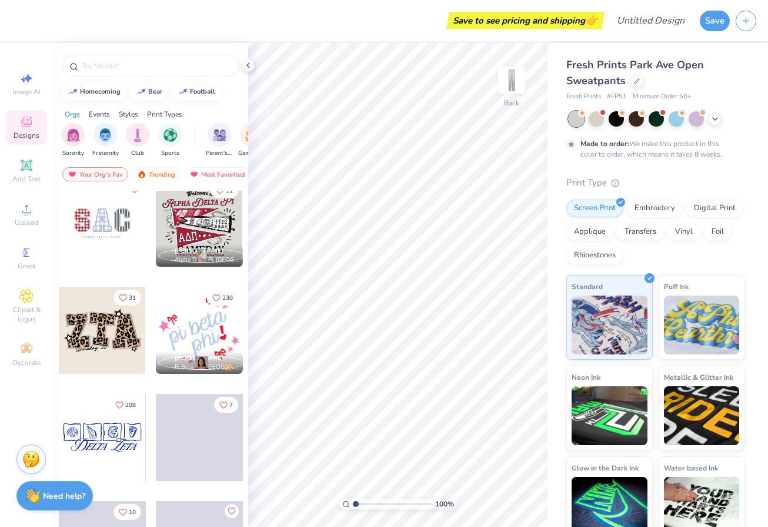
scroll to position [1187, 0]
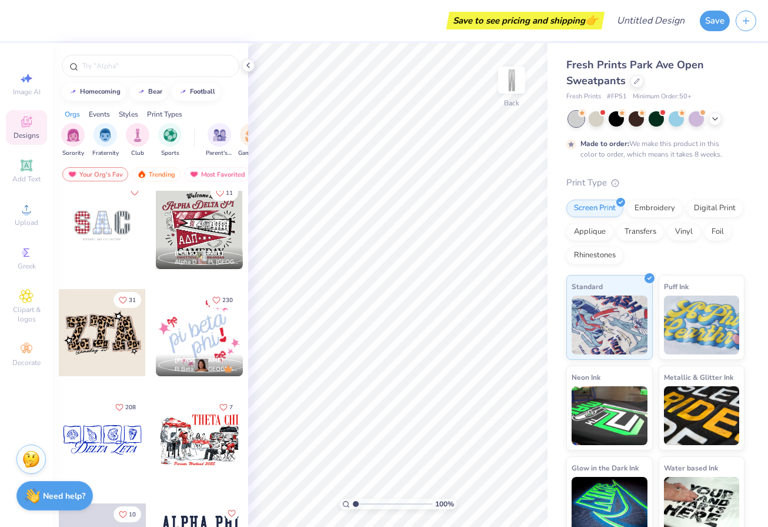
click at [92, 224] on div at bounding box center [102, 225] width 87 height 87
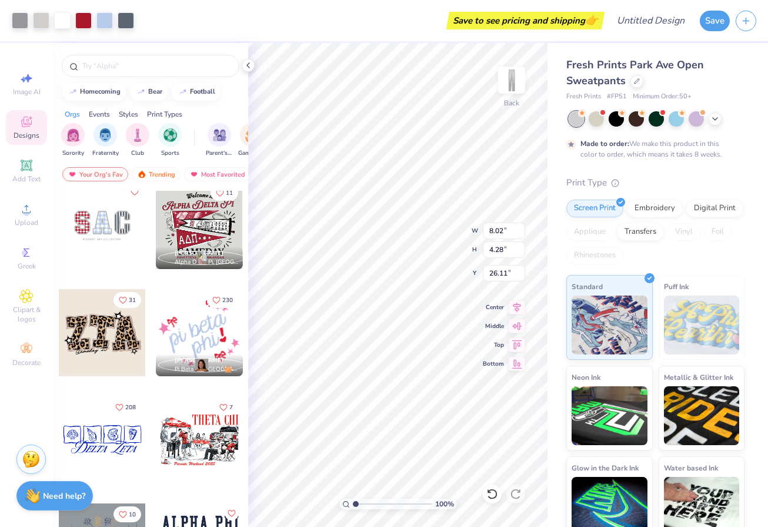
type input "2.50"
type input "5.97"
type input "3.18"
type input "3.38"
type input "1.49"
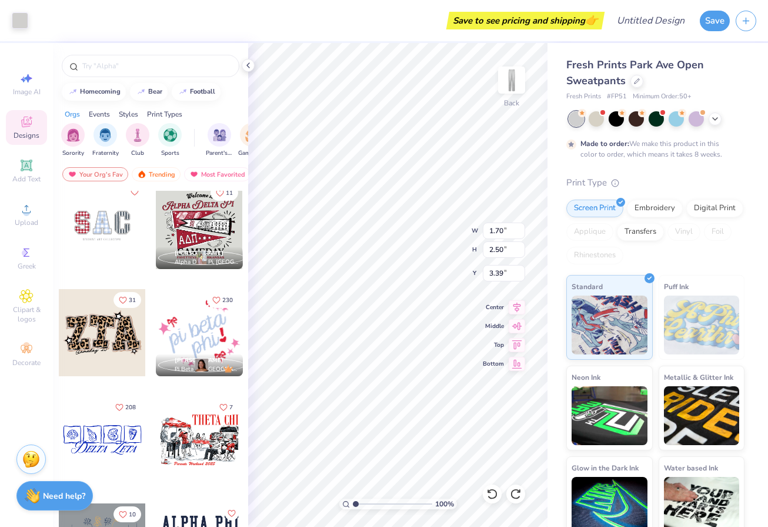
type input "2.31"
type input "3.49"
type input "1.70"
type input "2.50"
type input "3.39"
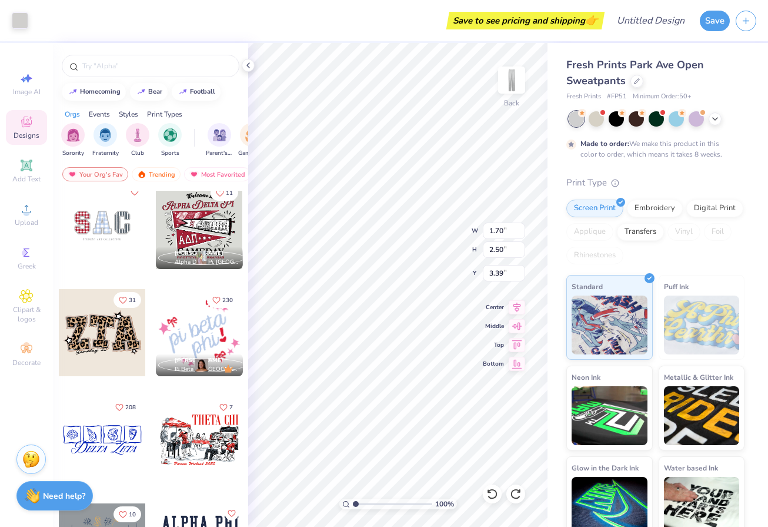
type input "1.49"
type input "2.31"
type input "3.49"
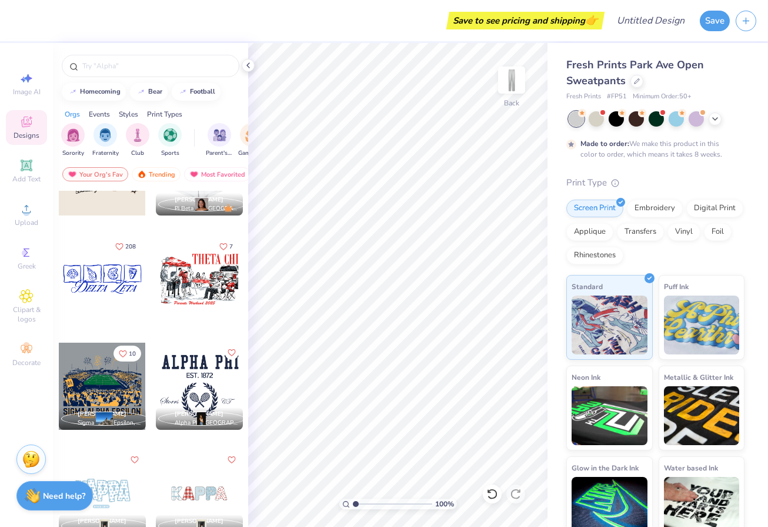
scroll to position [1365, 0]
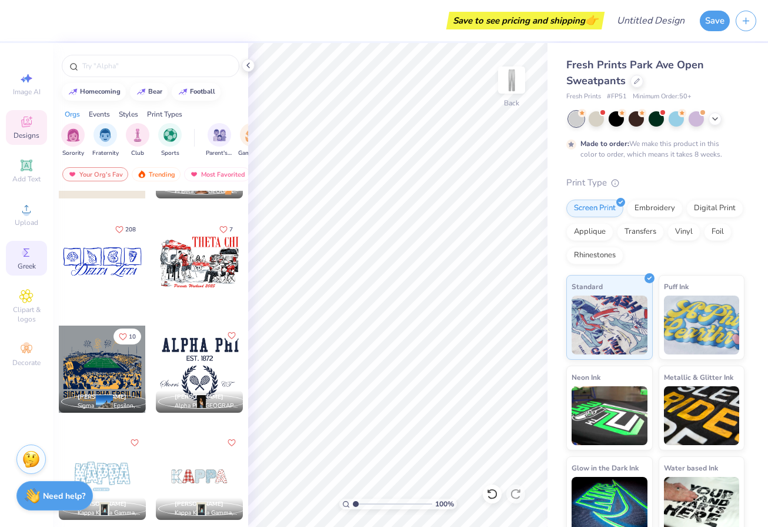
click at [19, 260] on div "Greek" at bounding box center [26, 258] width 41 height 35
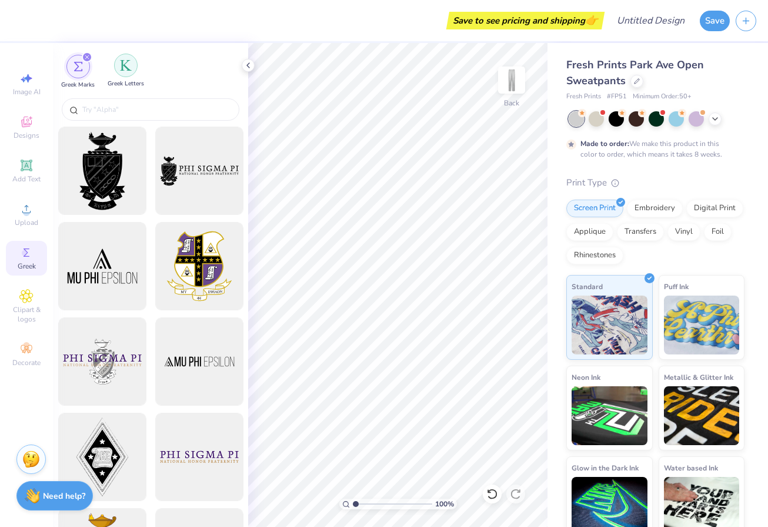
click at [128, 76] on div "filter for Greek Letters" at bounding box center [126, 66] width 24 height 24
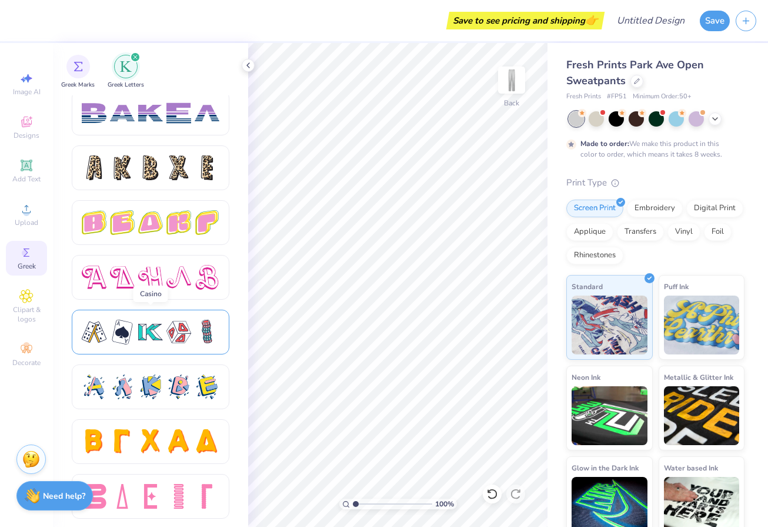
scroll to position [1920, 0]
click at [74, 79] on div "Greek Marks" at bounding box center [78, 71] width 34 height 35
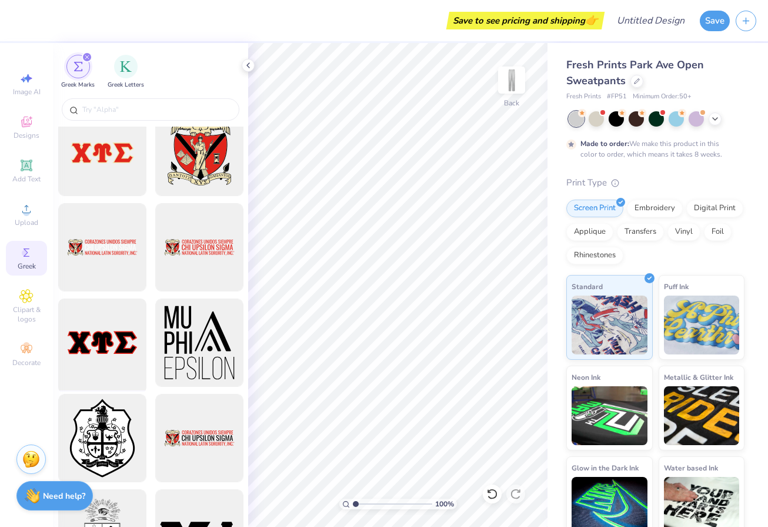
scroll to position [1517, 0]
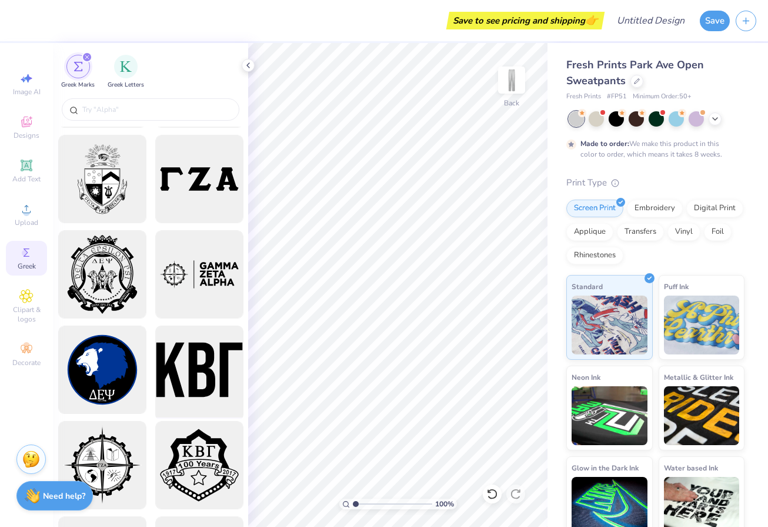
click at [187, 364] on div at bounding box center [199, 369] width 97 height 97
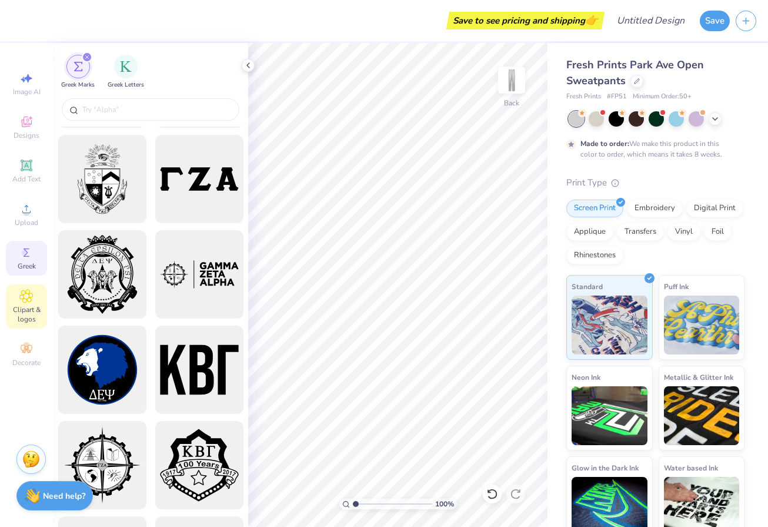
click at [41, 301] on div "Clipart & logos" at bounding box center [26, 306] width 41 height 44
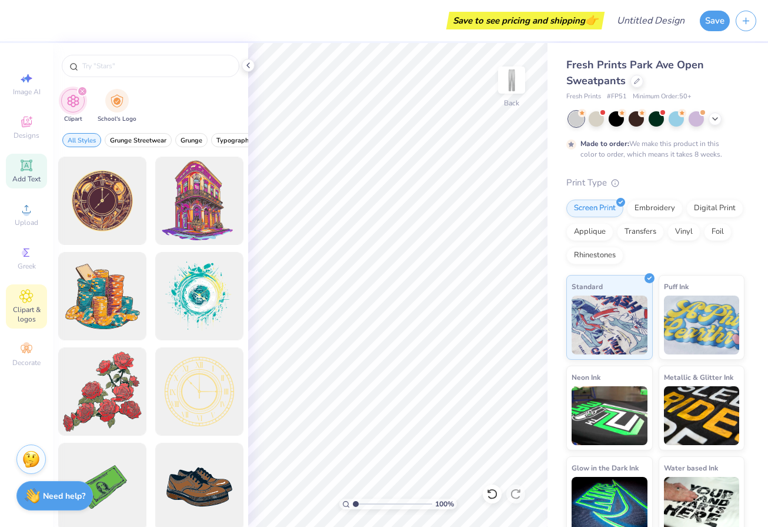
click at [25, 171] on icon at bounding box center [26, 165] width 14 height 14
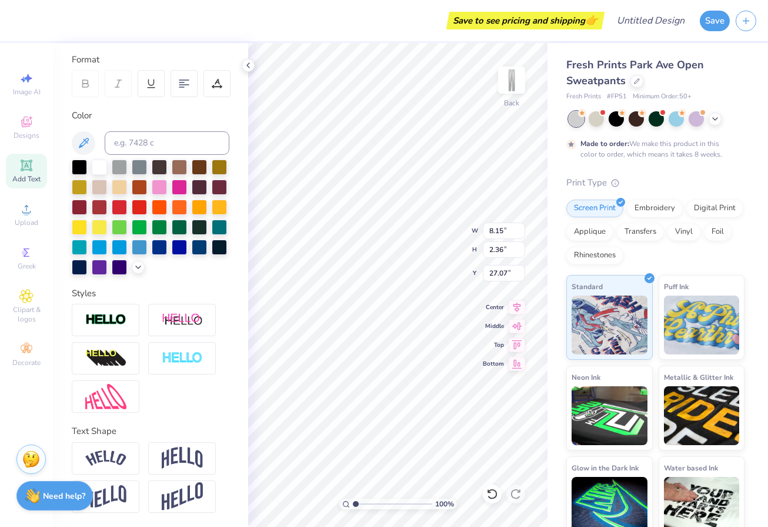
scroll to position [158, 0]
type input "4.41"
type textarea "P"
click at [29, 89] on span "Image AI" at bounding box center [27, 91] width 28 height 9
select select "4"
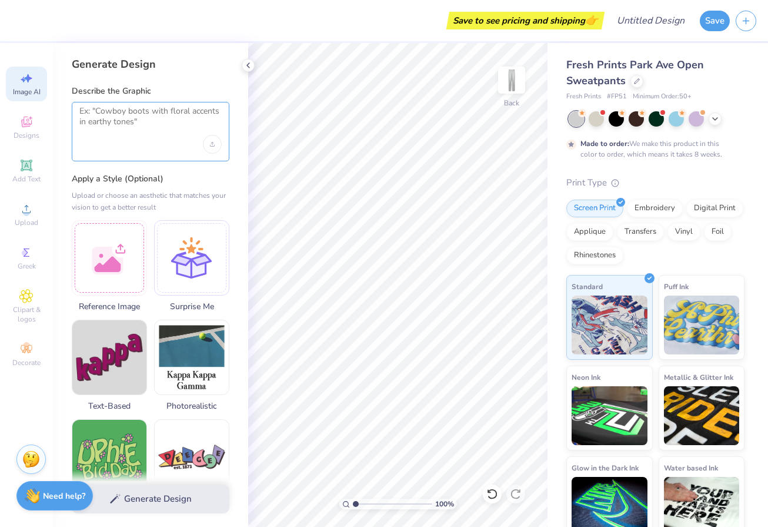
click at [122, 116] on textarea at bounding box center [150, 120] width 142 height 29
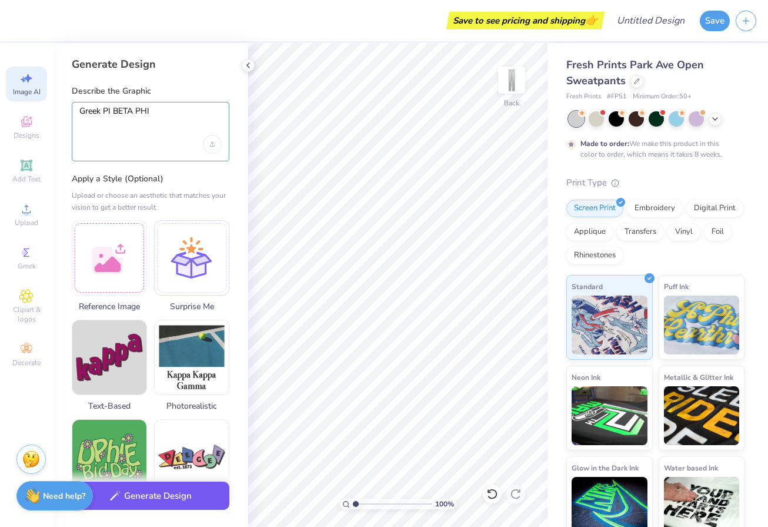
type textarea "Greek PI BETA PHI"
click at [155, 492] on button "Generate Design" at bounding box center [151, 495] width 158 height 29
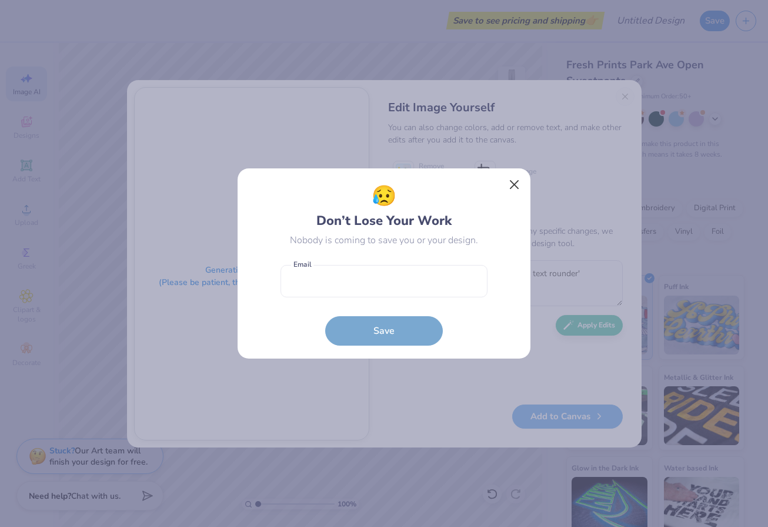
click at [517, 181] on button "Close" at bounding box center [515, 185] width 22 height 22
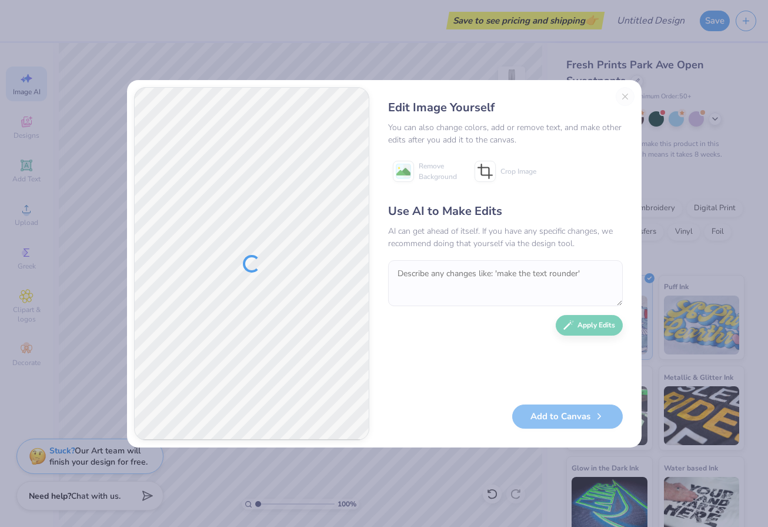
click at [471, 522] on div "Edit Image Yourself You can also change colors, add or remove text, and make ot…" at bounding box center [384, 263] width 768 height 527
click at [455, 496] on div "Edit Image Yourself You can also change colors, add or remove text, and make ot…" at bounding box center [384, 263] width 768 height 527
click at [481, 255] on div "Use AI to Make Edits AI can get ahead of itself. If you have any specific chang…" at bounding box center [505, 297] width 235 height 191
click at [624, 96] on div "Edit Image Yourself You can also change colors, add or remove text, and make ot…" at bounding box center [506, 263] width 258 height 353
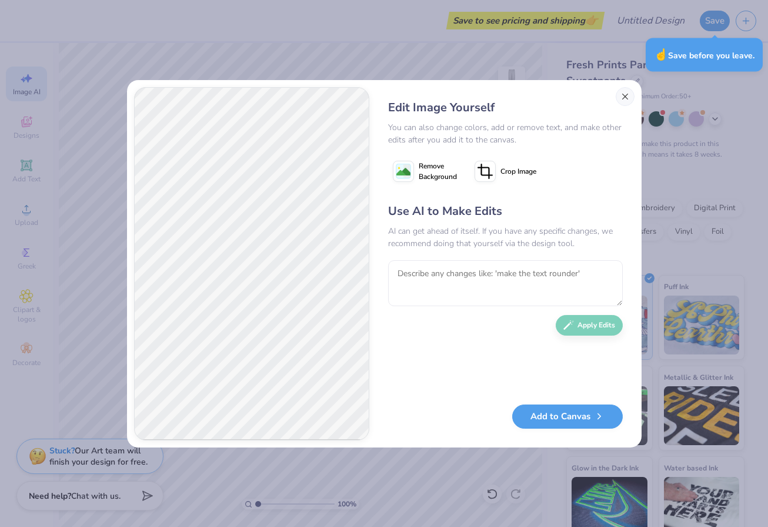
click at [625, 99] on button "Close" at bounding box center [625, 96] width 19 height 19
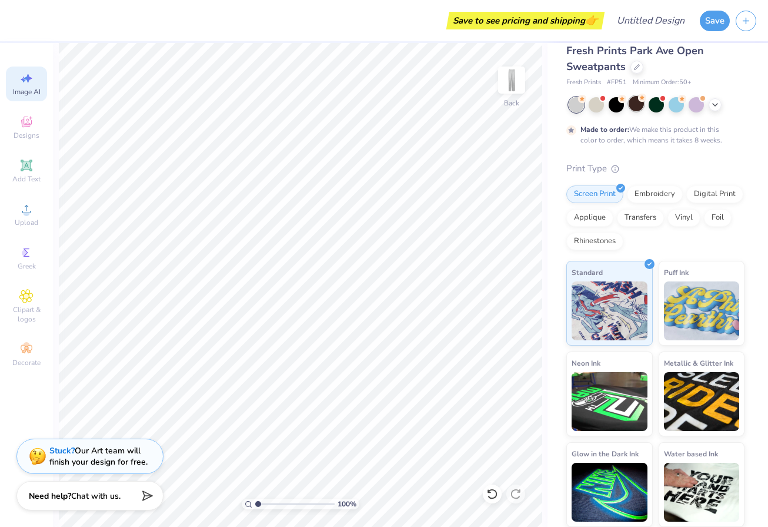
scroll to position [14, 0]
click at [32, 128] on icon at bounding box center [26, 122] width 14 height 14
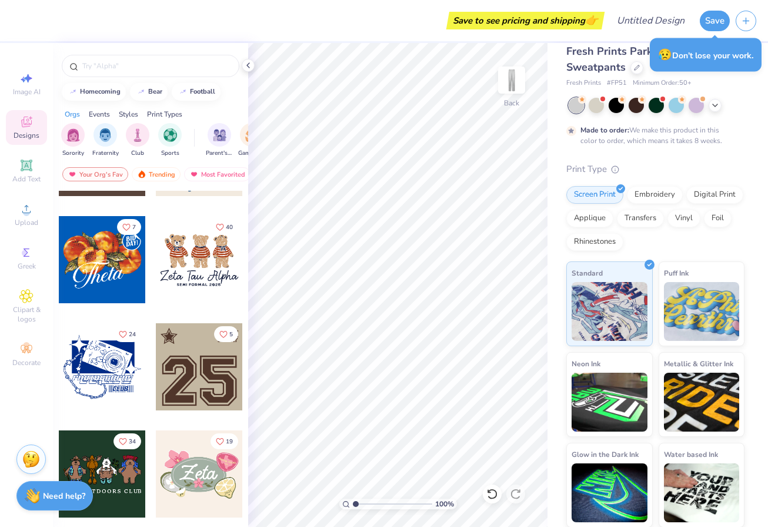
scroll to position [620, 0]
